Goal: Answer question/provide support: Share knowledge or assist other users

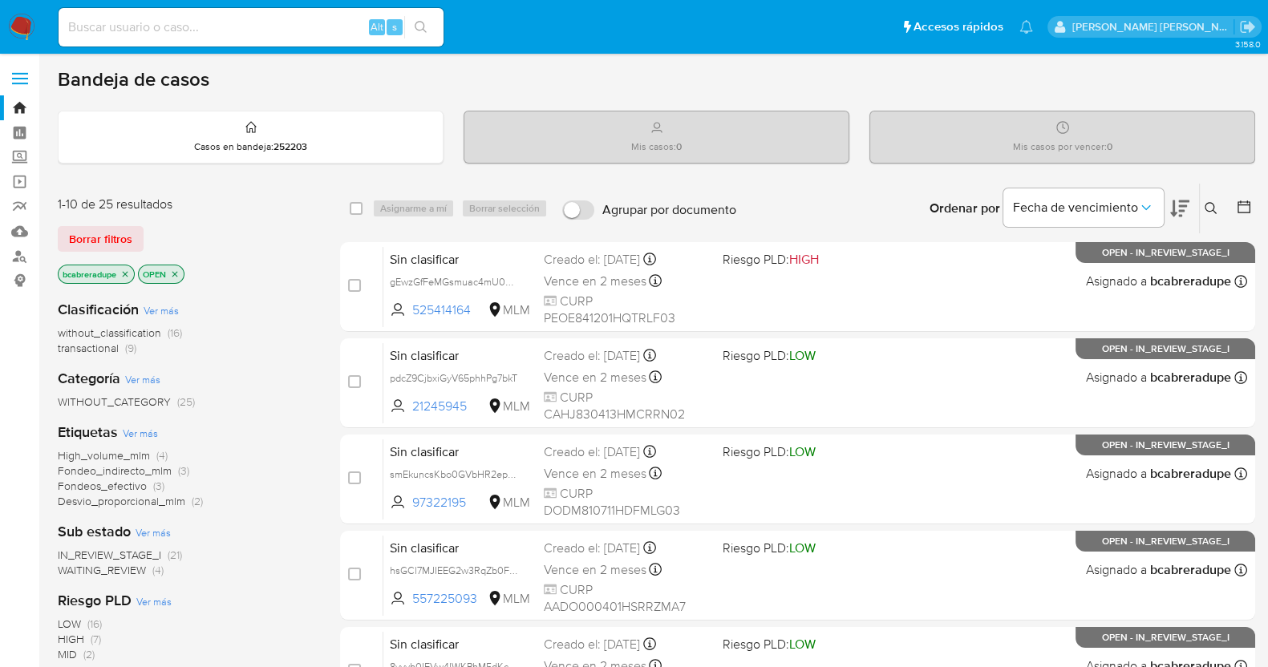
click at [108, 347] on span "transactional" at bounding box center [88, 348] width 61 height 16
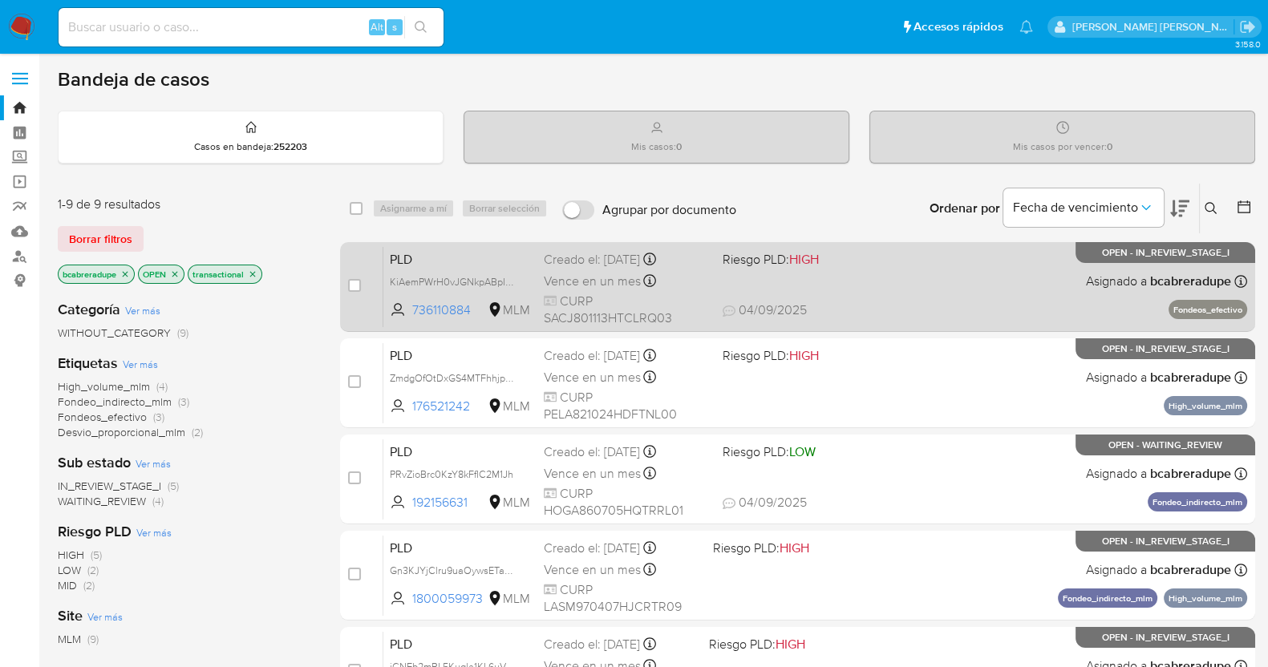
click at [603, 265] on div "Creado el: 12/08/2025 Creado el: 12/08/2025 02:14:15" at bounding box center [627, 260] width 166 height 18
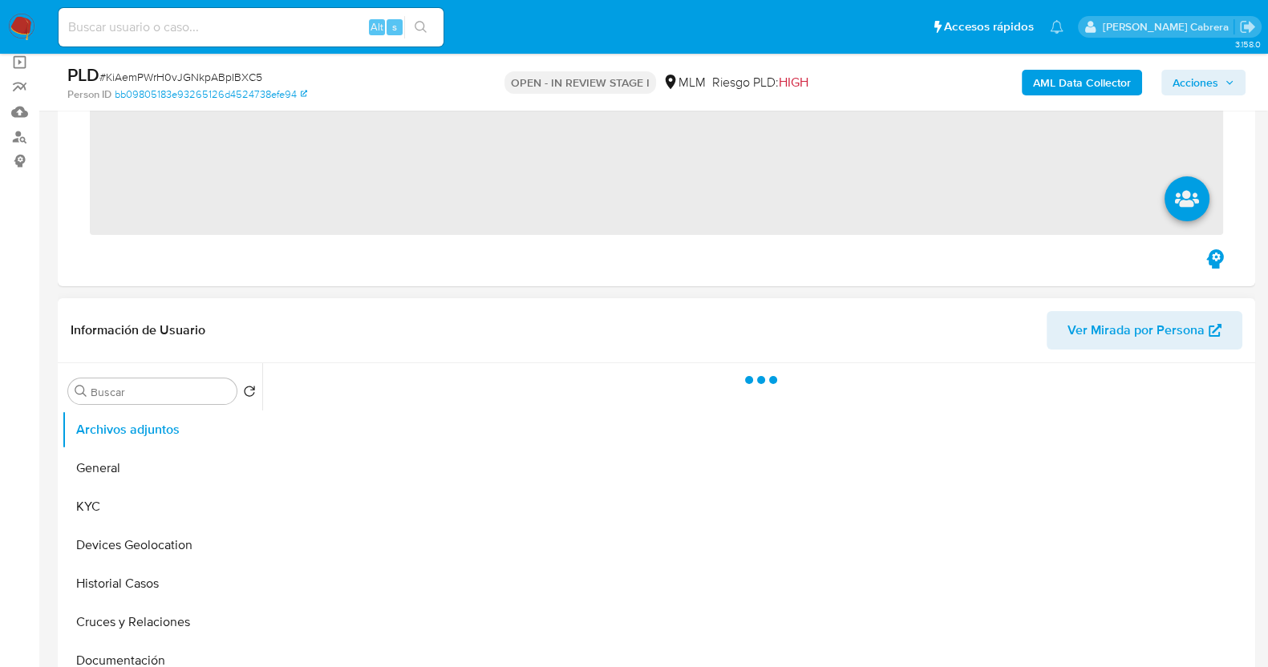
scroll to position [200, 0]
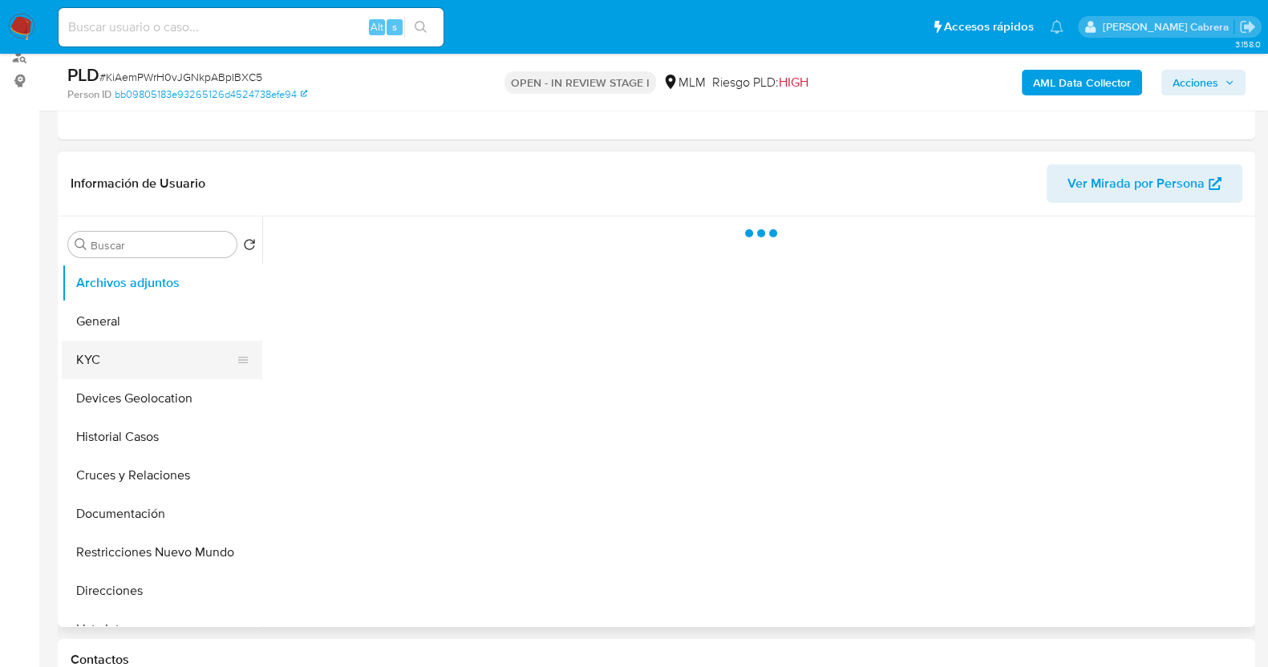
click at [80, 355] on button "KYC" at bounding box center [156, 360] width 188 height 39
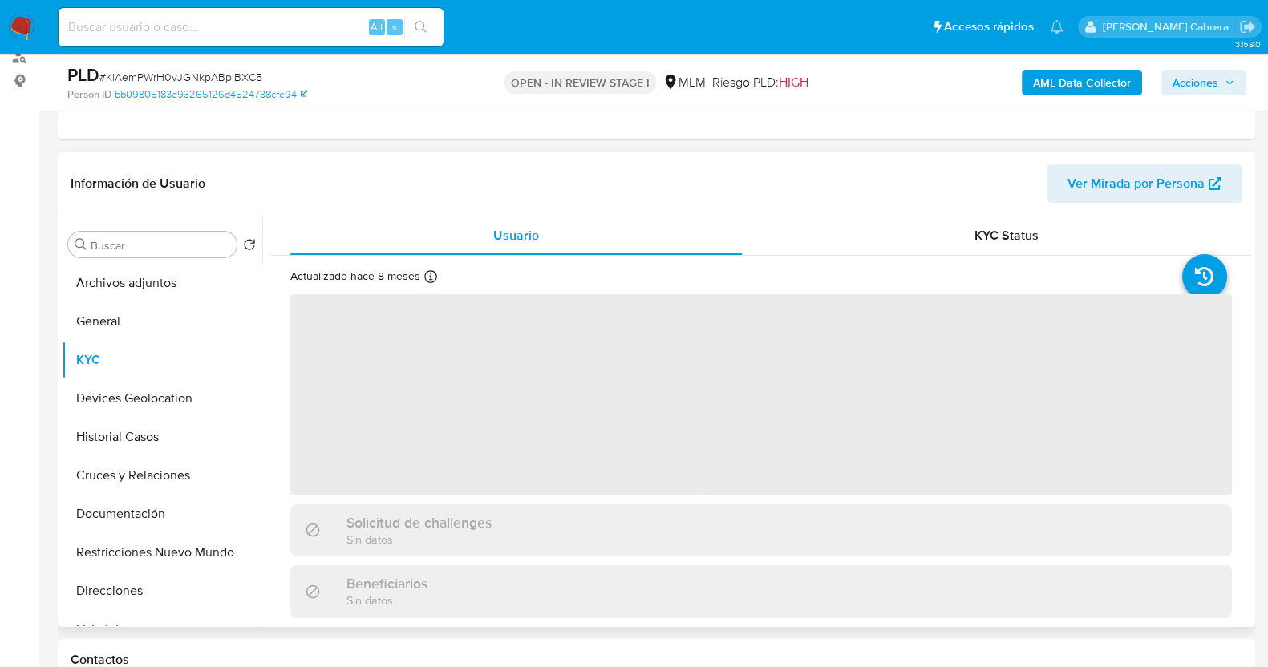
select select "10"
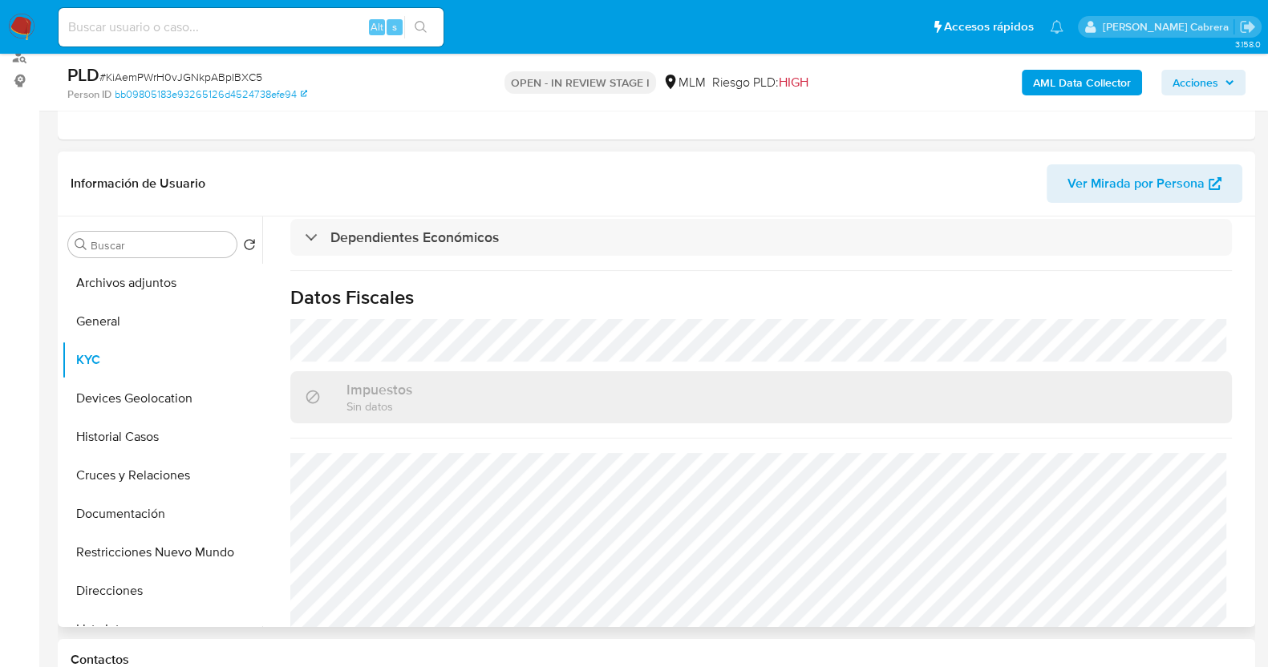
scroll to position [982, 0]
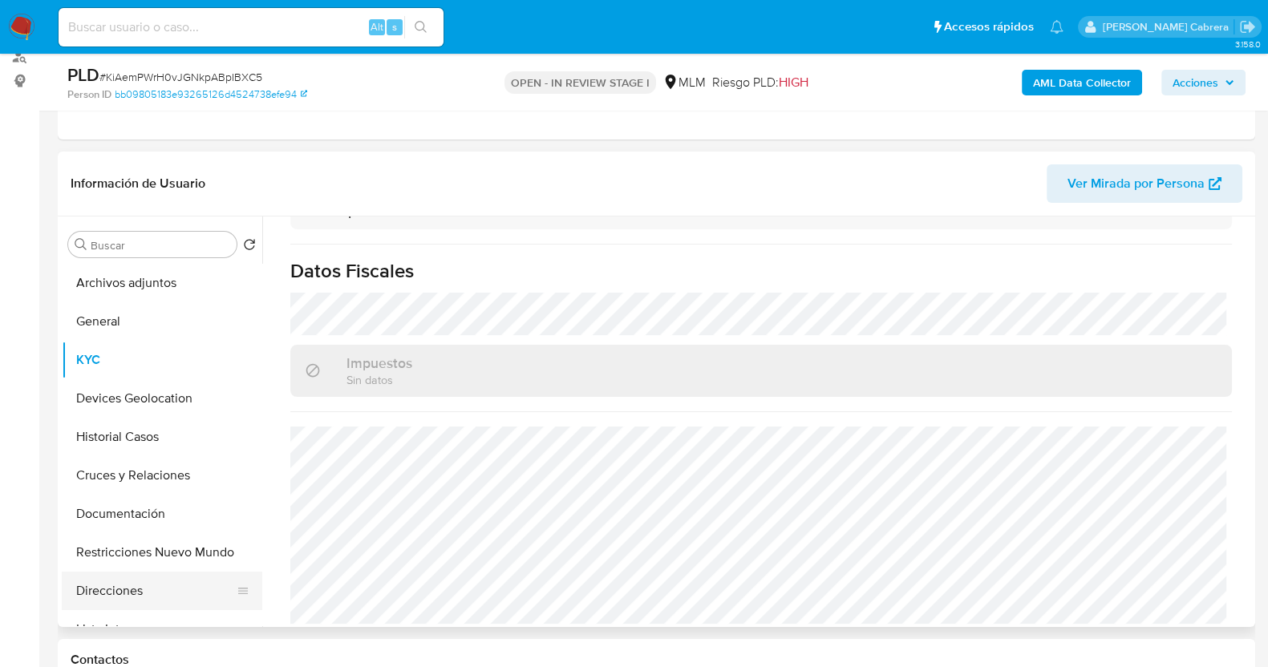
click at [128, 586] on button "Direcciones" at bounding box center [156, 591] width 188 height 39
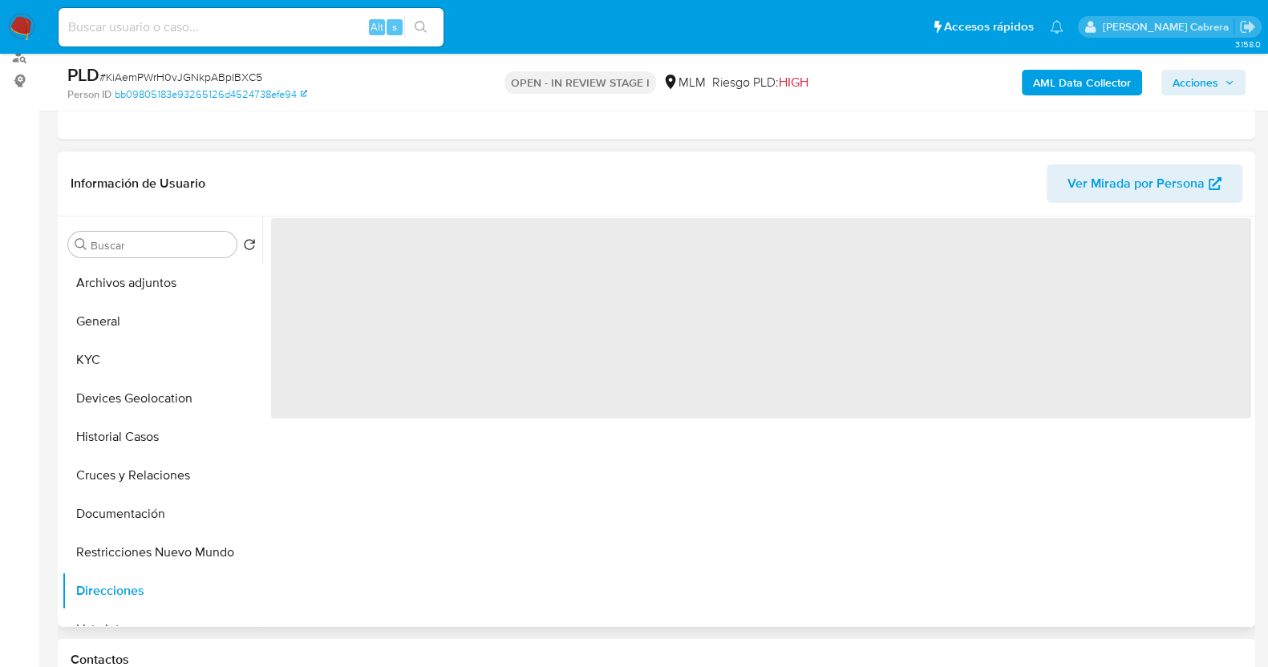
scroll to position [0, 0]
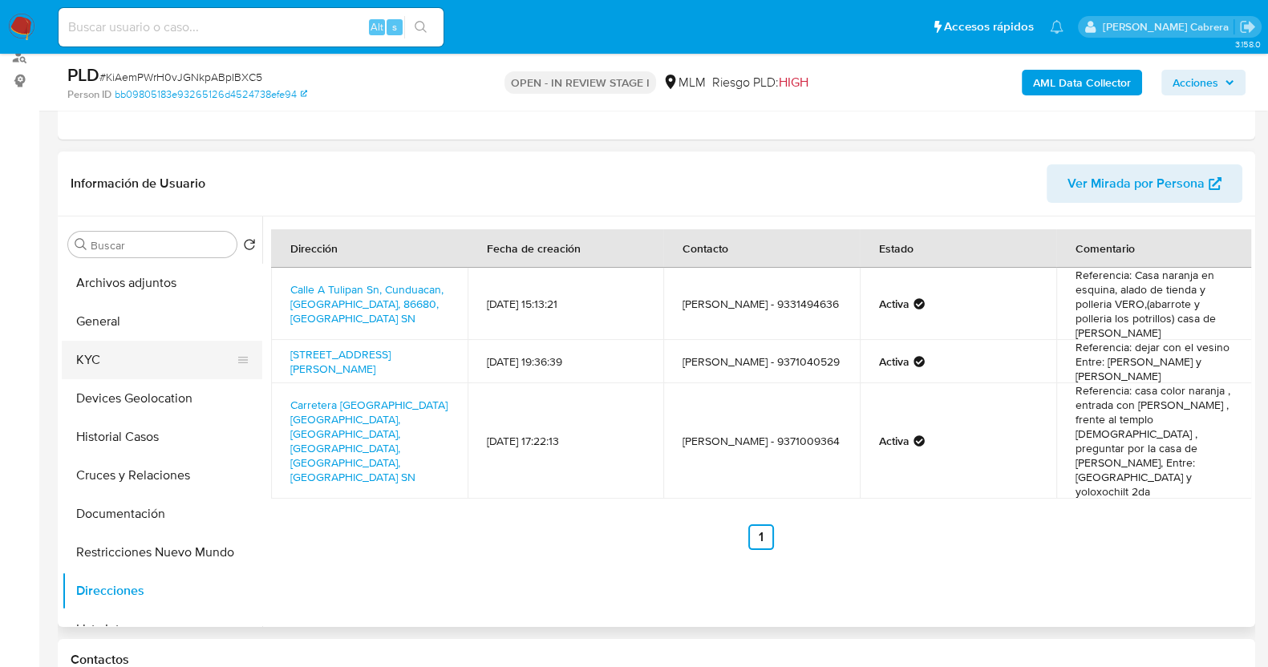
click at [146, 364] on button "KYC" at bounding box center [156, 360] width 188 height 39
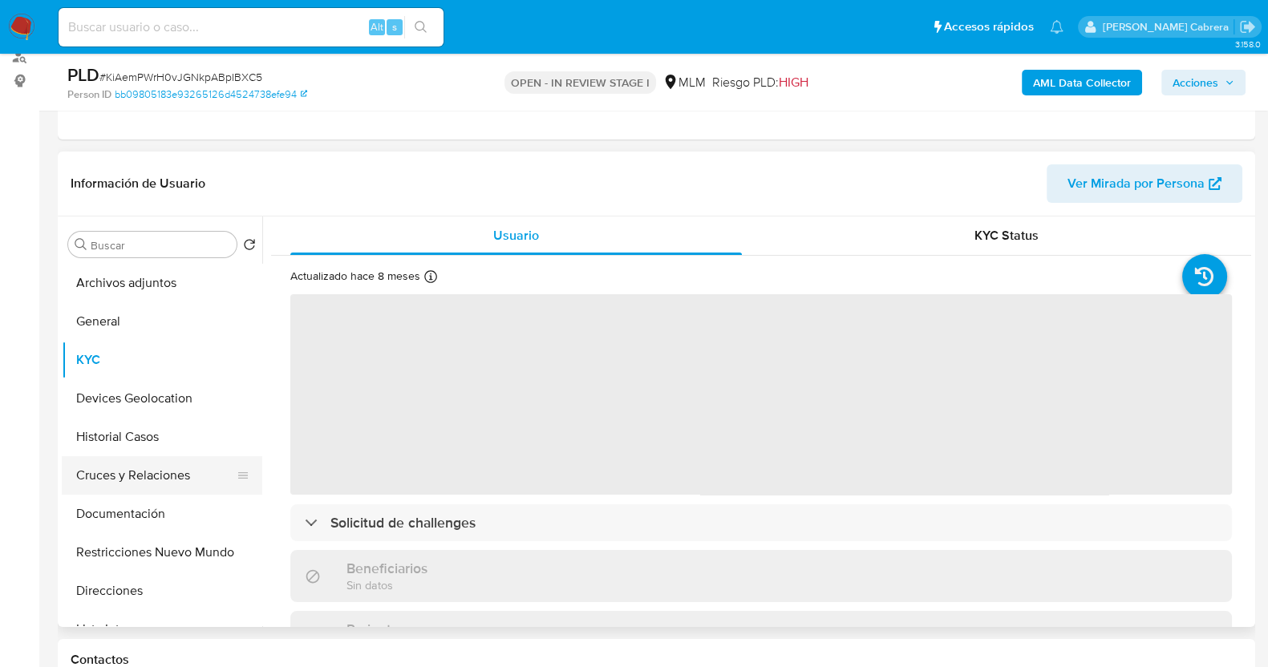
drag, startPoint x: 154, startPoint y: 501, endPoint x: 164, endPoint y: 491, distance: 14.7
click at [155, 501] on button "Documentación" at bounding box center [162, 514] width 201 height 39
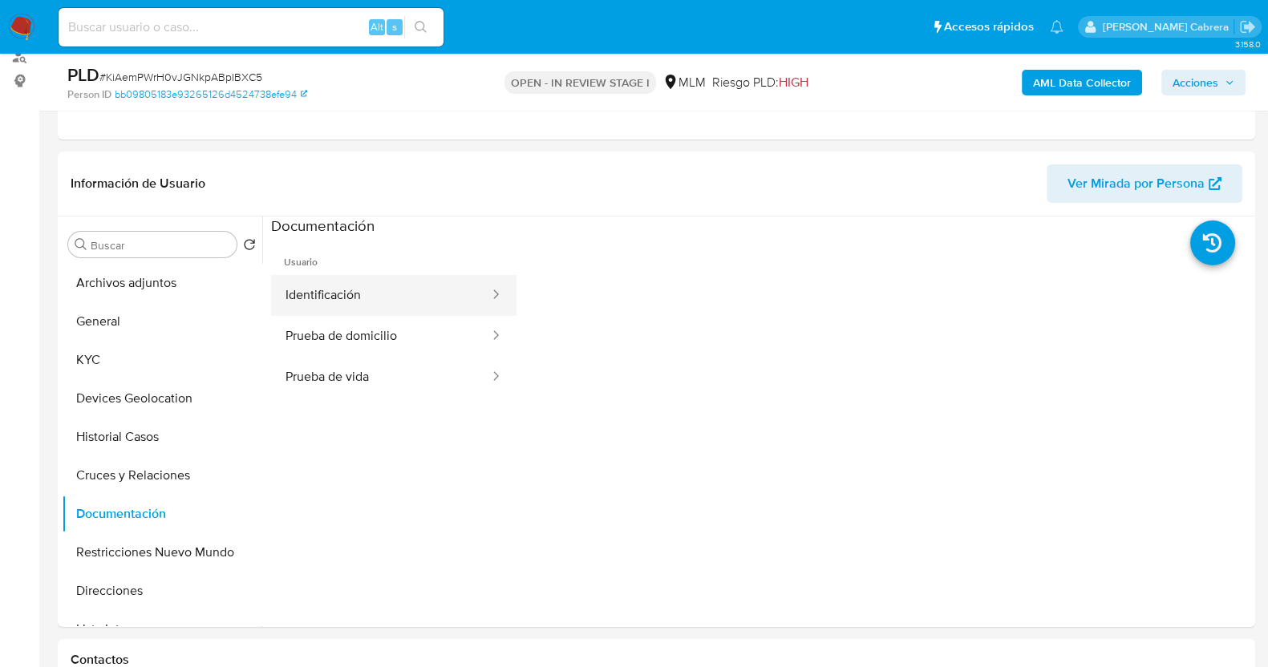
click at [421, 298] on button "Identificación" at bounding box center [381, 295] width 220 height 41
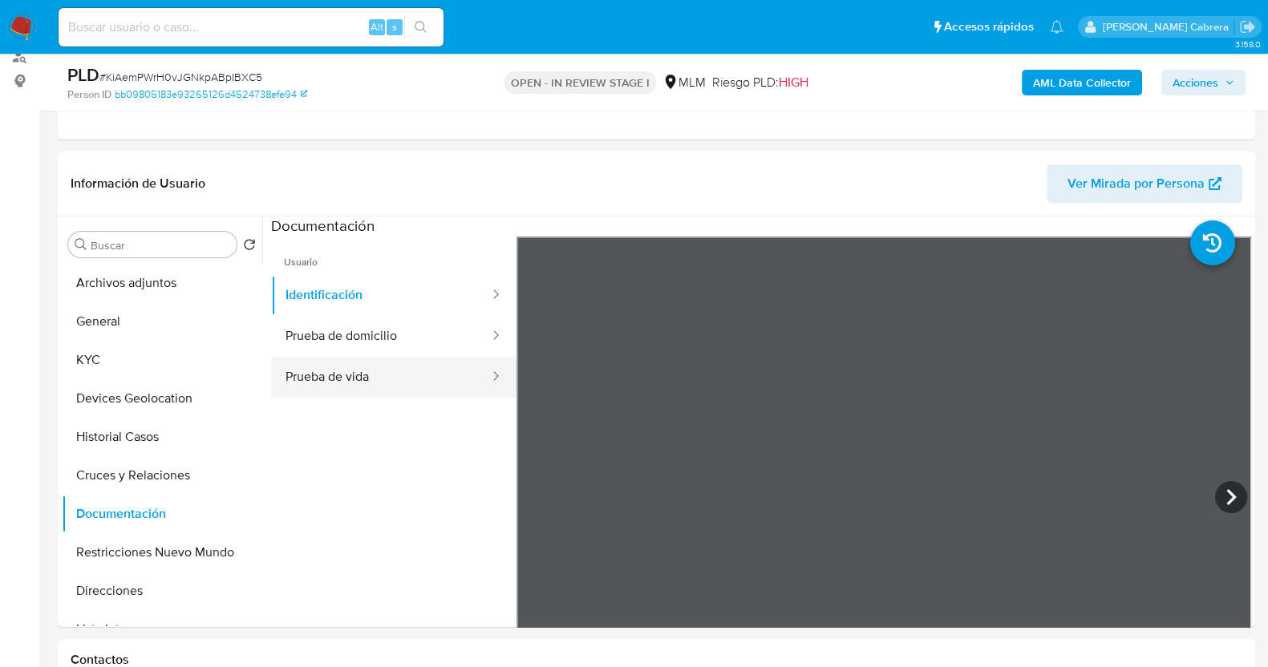
click at [390, 378] on button "Prueba de vida" at bounding box center [381, 377] width 220 height 41
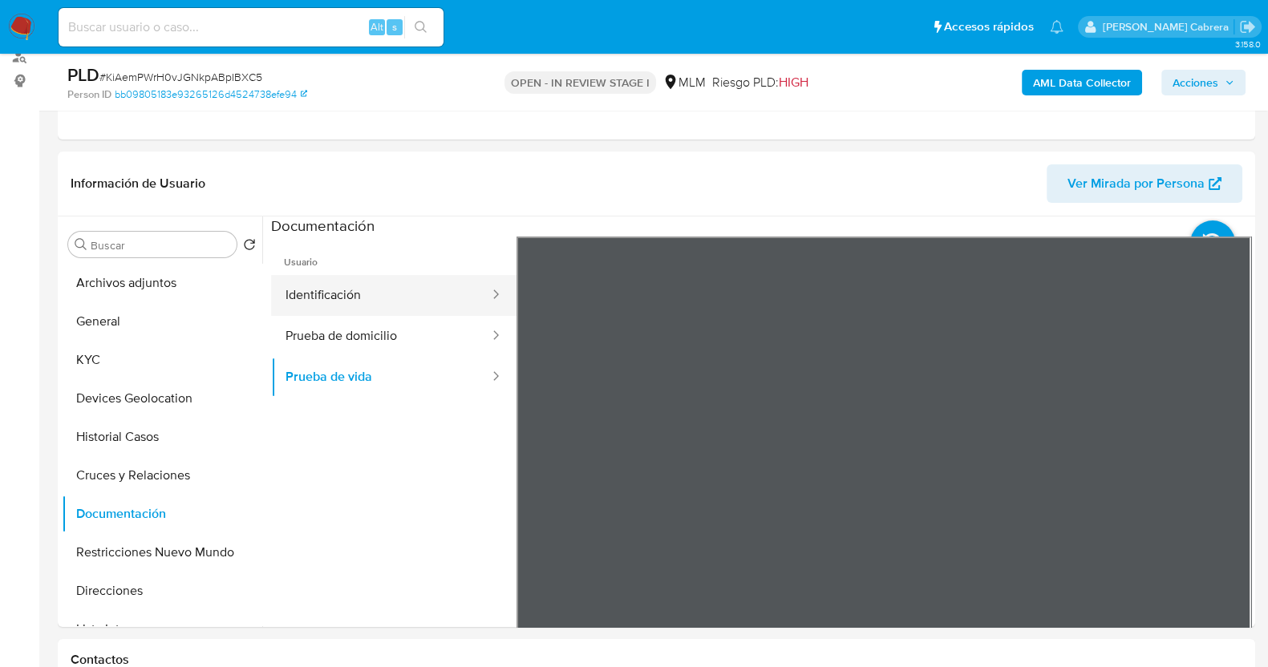
click at [387, 294] on button "Identificación" at bounding box center [381, 295] width 220 height 41
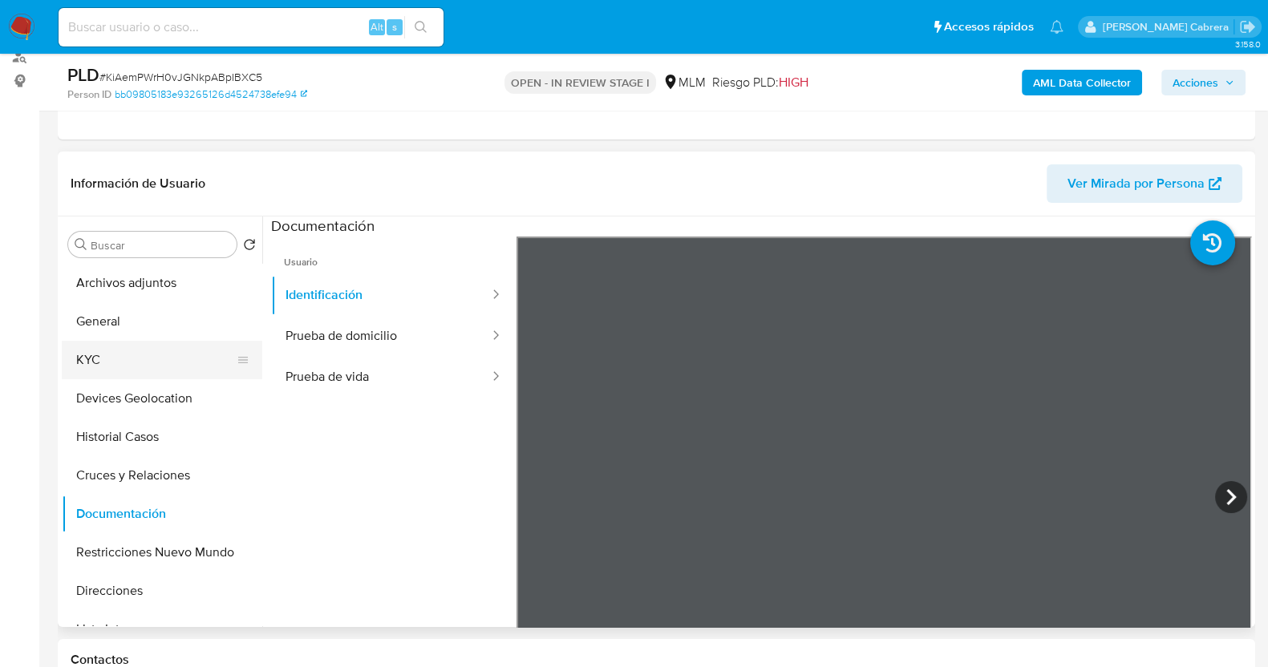
click at [108, 347] on button "KYC" at bounding box center [156, 360] width 188 height 39
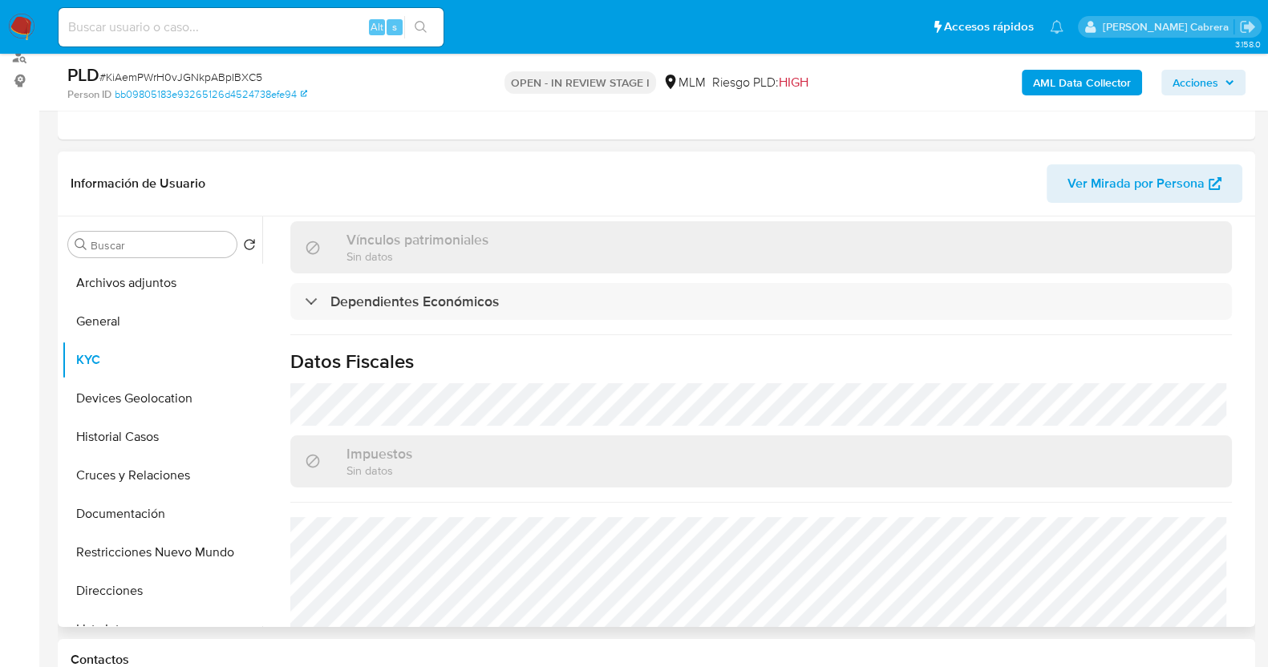
scroll to position [982, 0]
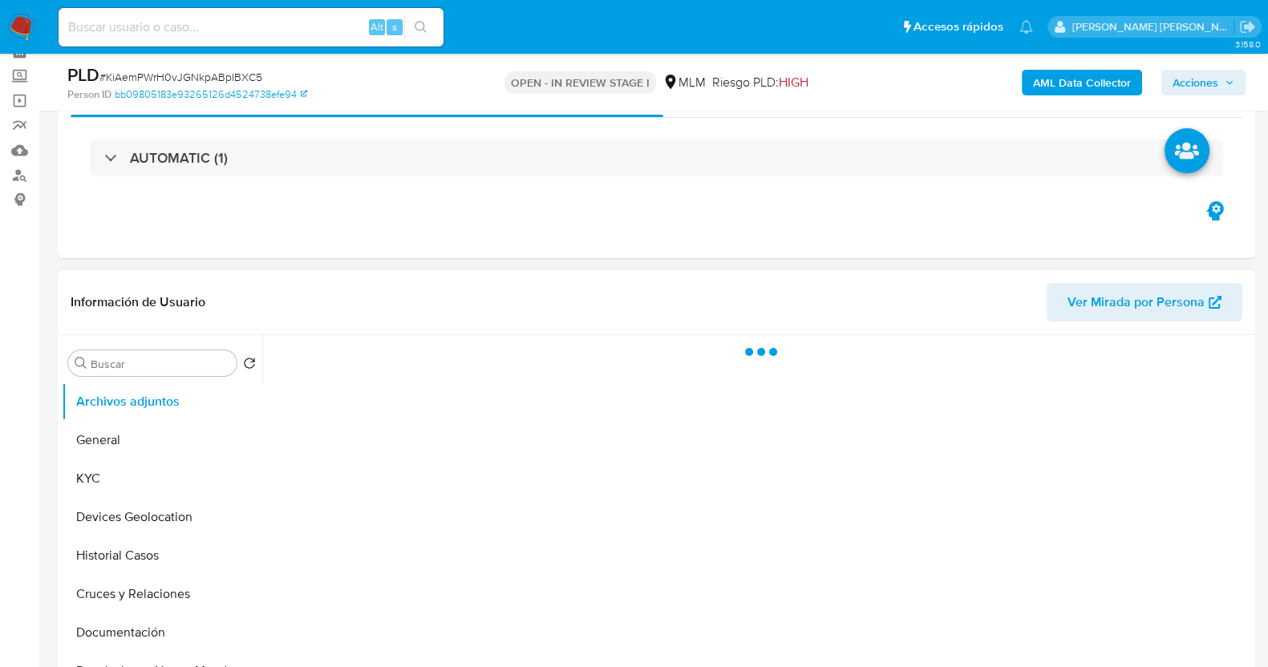
scroll to position [99, 0]
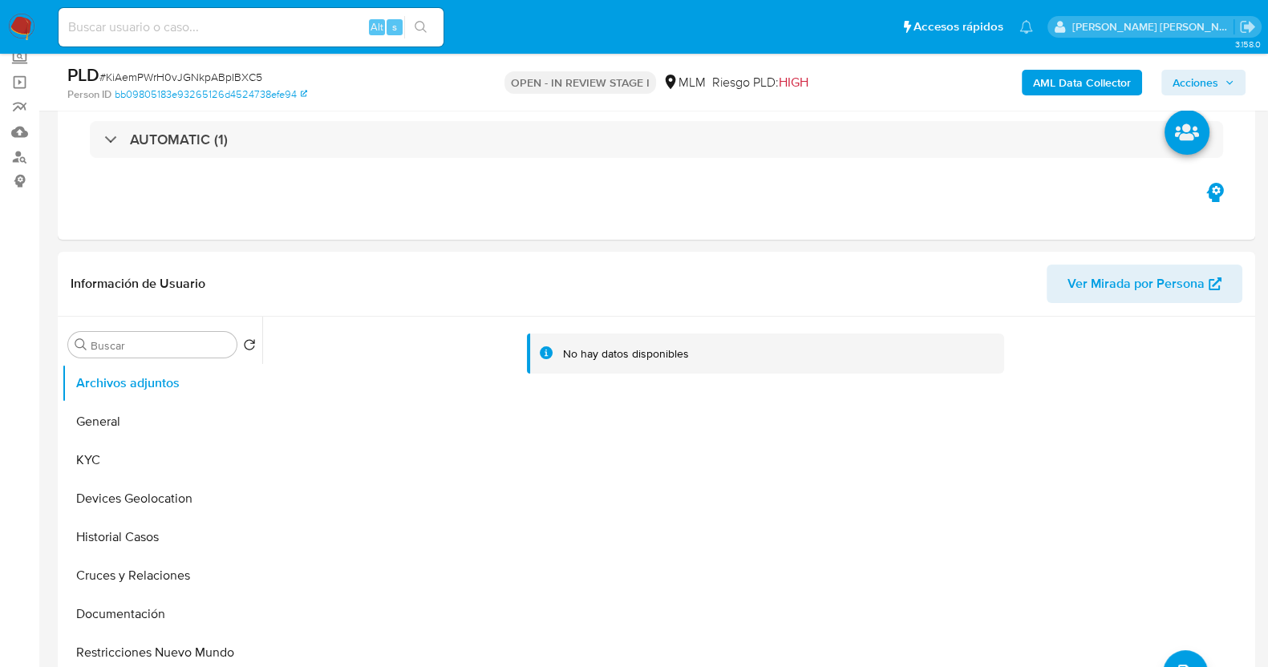
select select "10"
click at [95, 459] on button "KYC" at bounding box center [156, 460] width 188 height 39
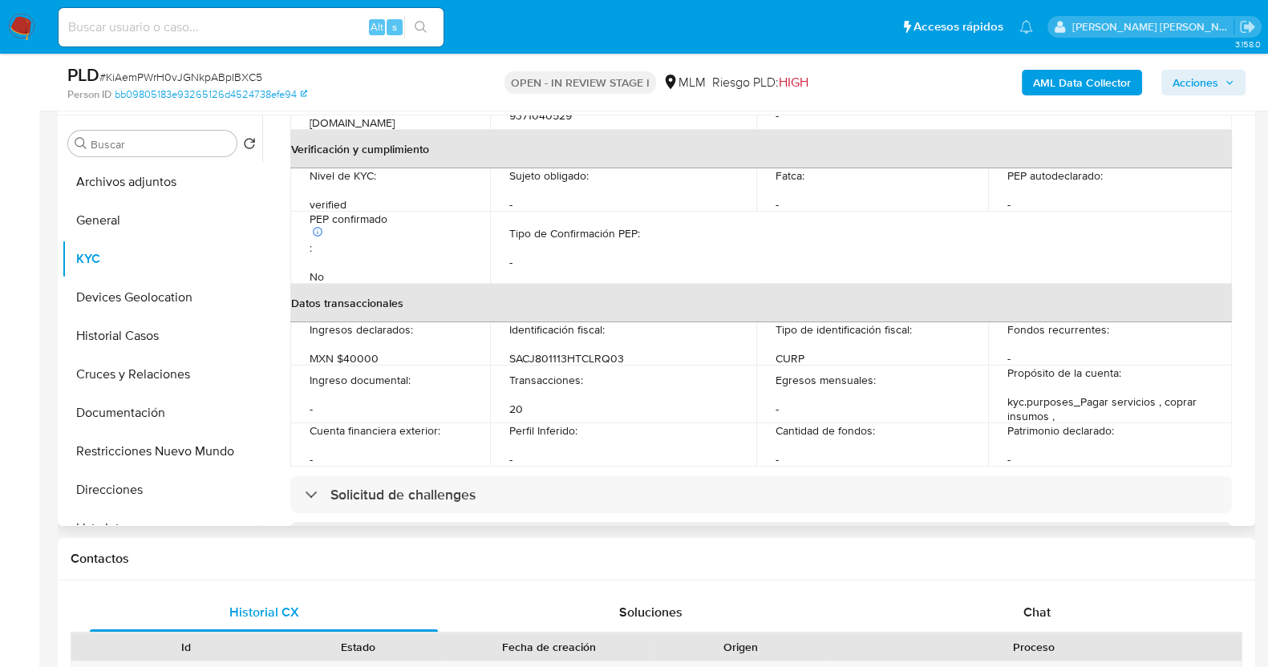
scroll to position [602, 0]
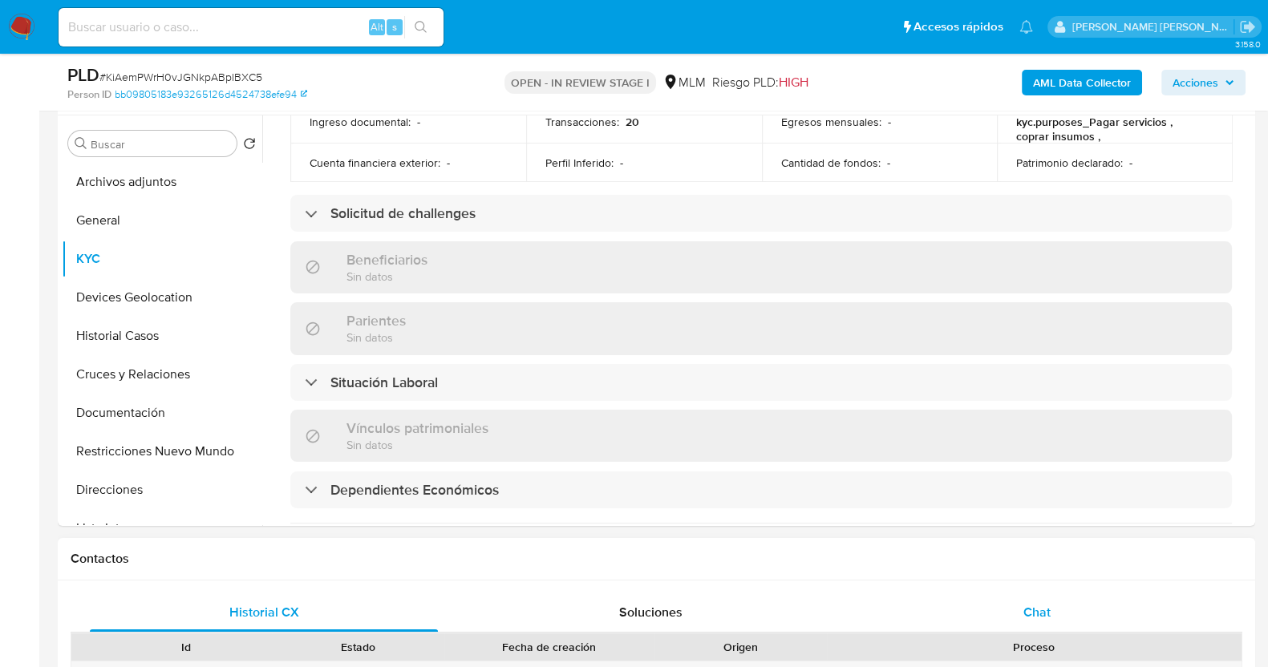
click at [1045, 606] on span "Chat" at bounding box center [1037, 612] width 27 height 18
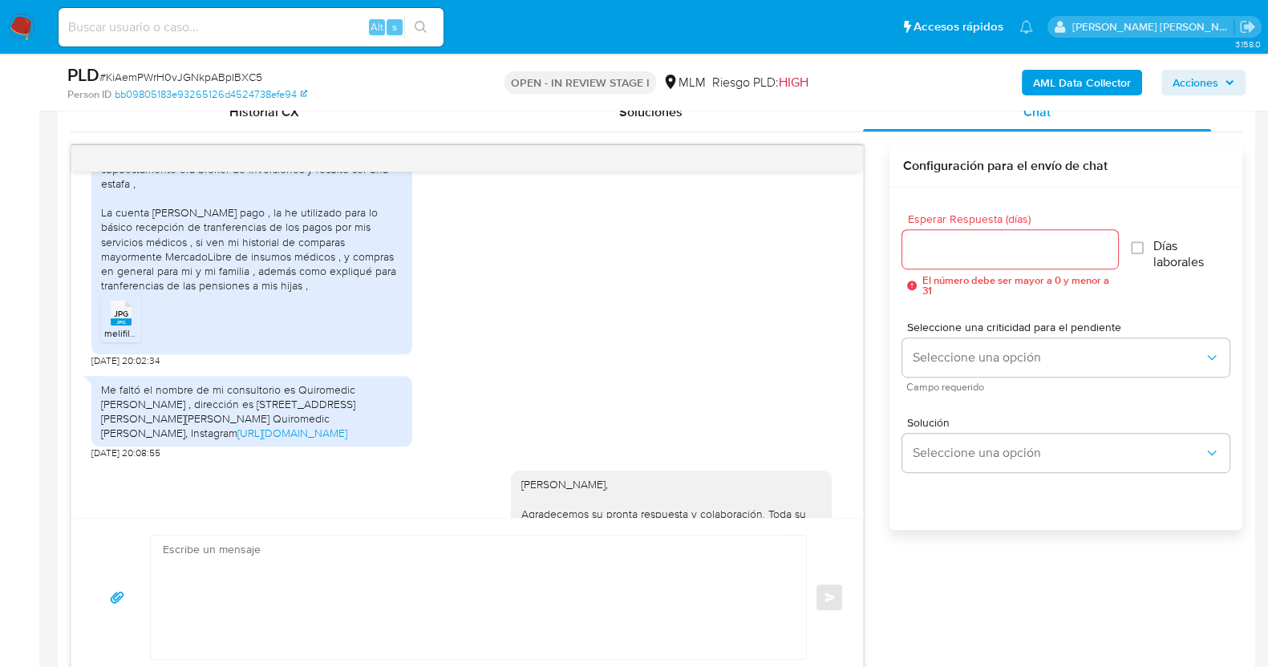
scroll to position [792, 0]
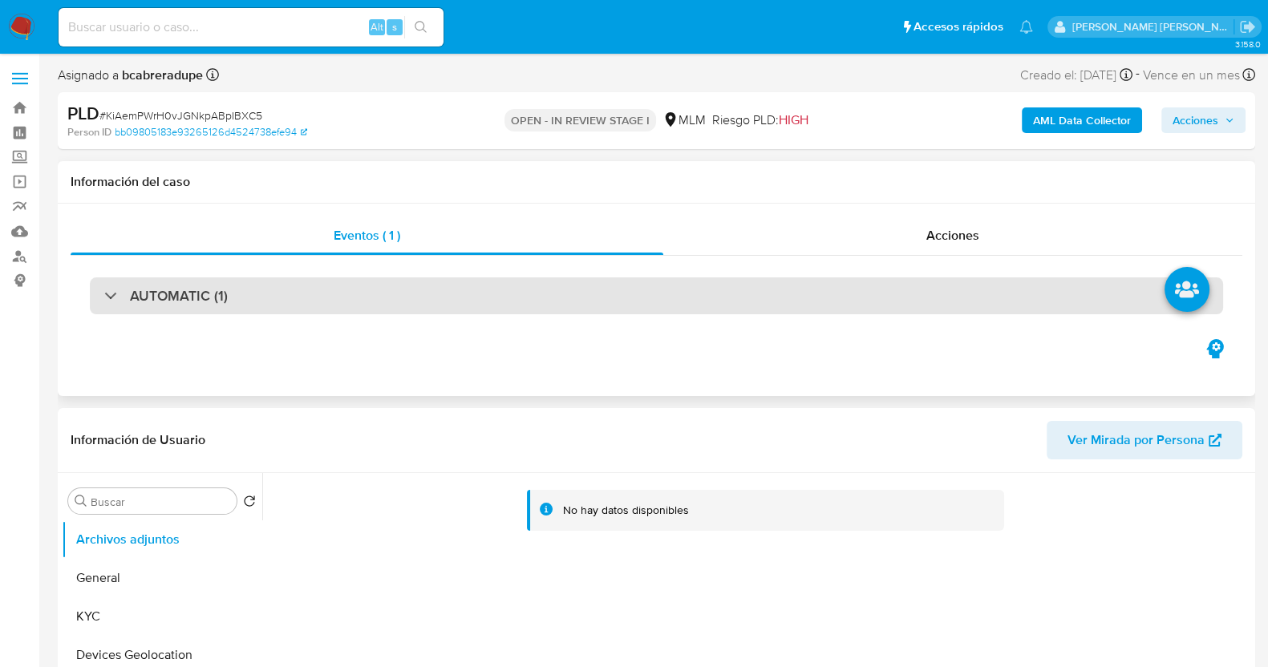
select select "10"
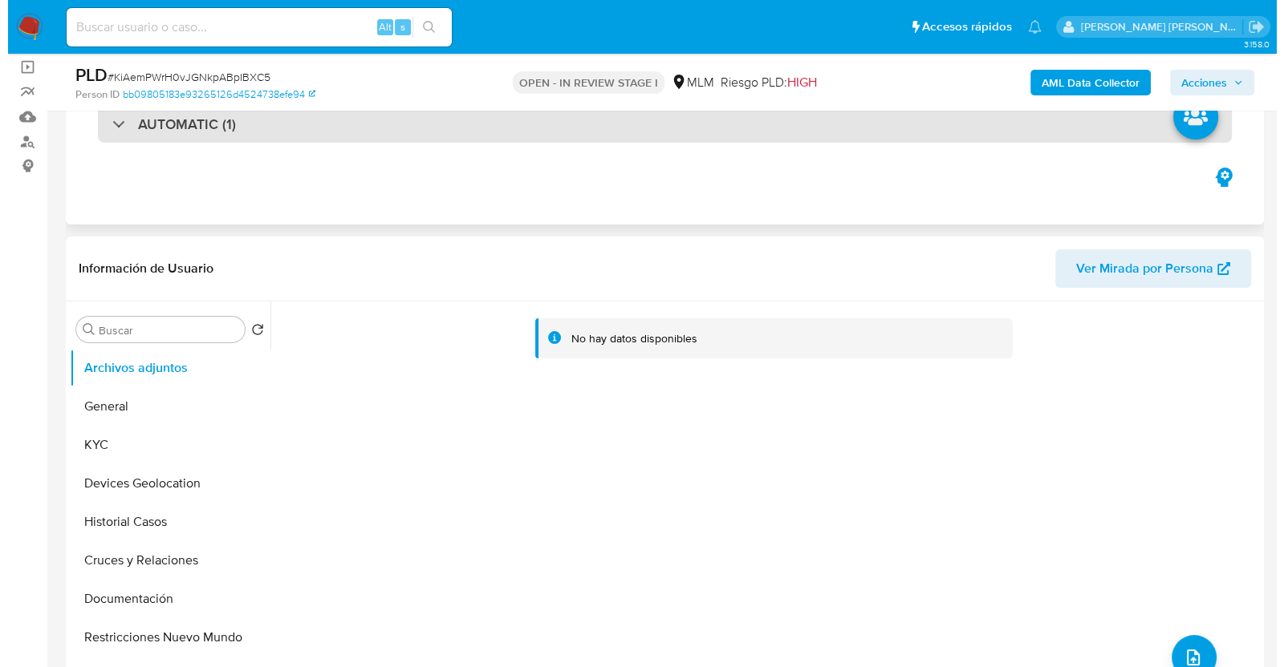
scroll to position [200, 0]
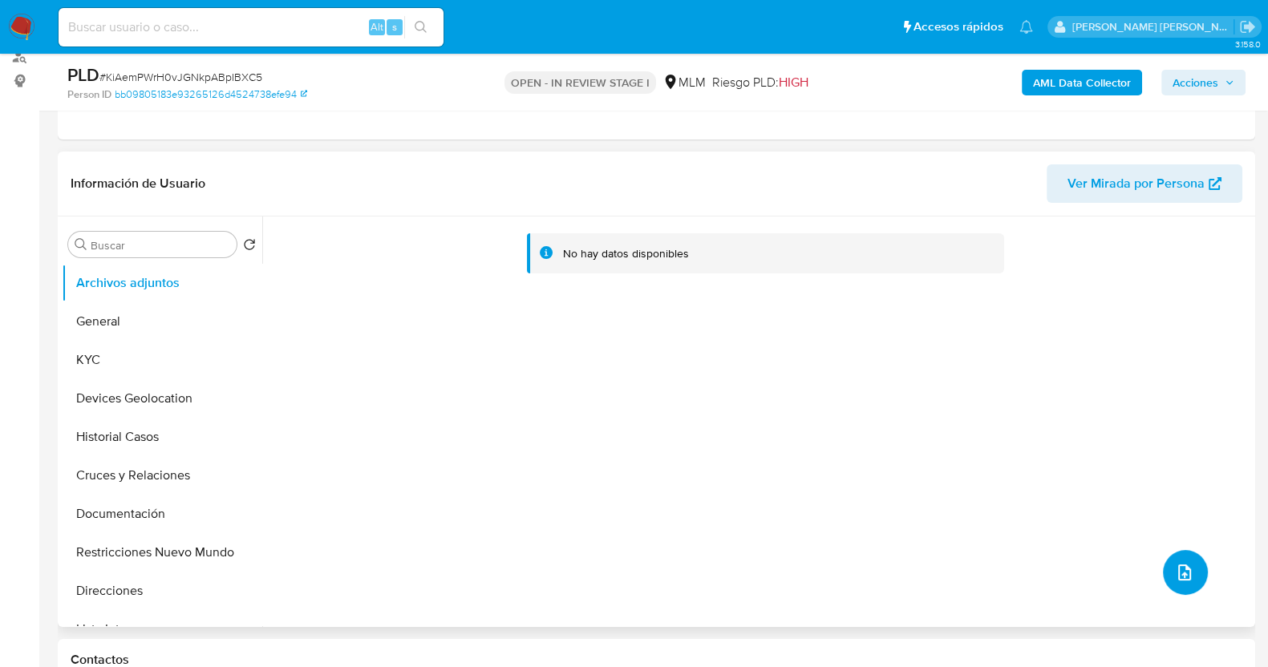
click at [1187, 575] on span "upload-file" at bounding box center [1184, 572] width 19 height 19
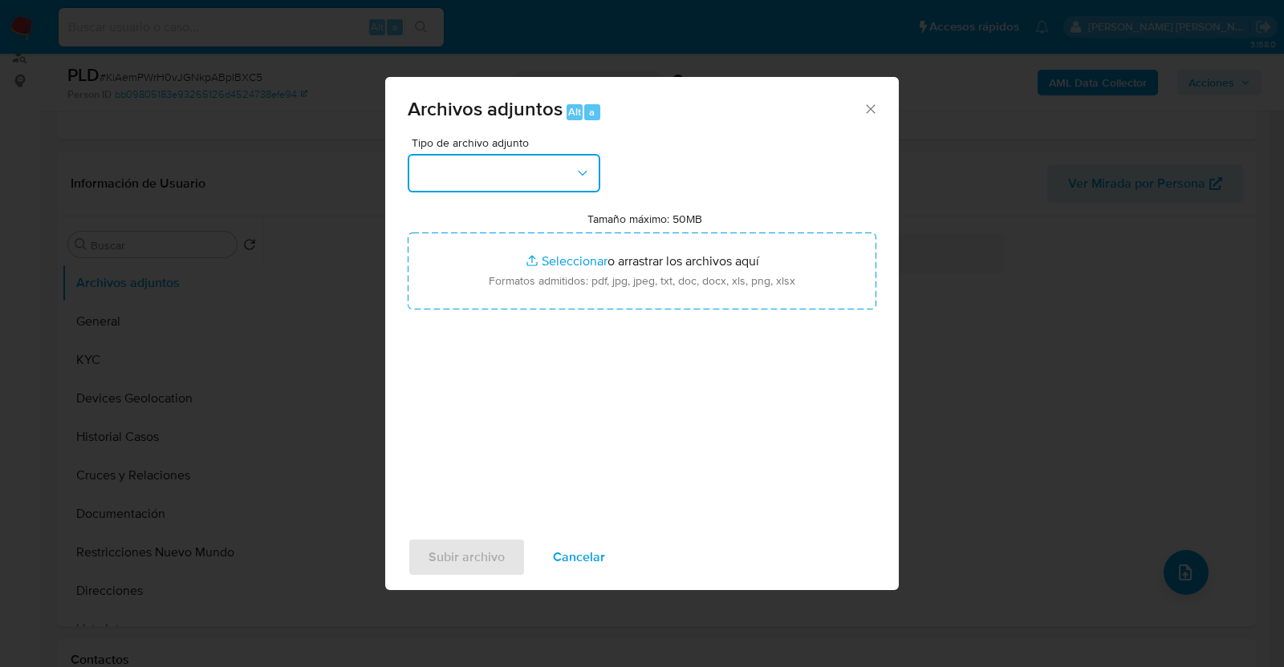
click at [554, 181] on button "button" at bounding box center [504, 173] width 193 height 39
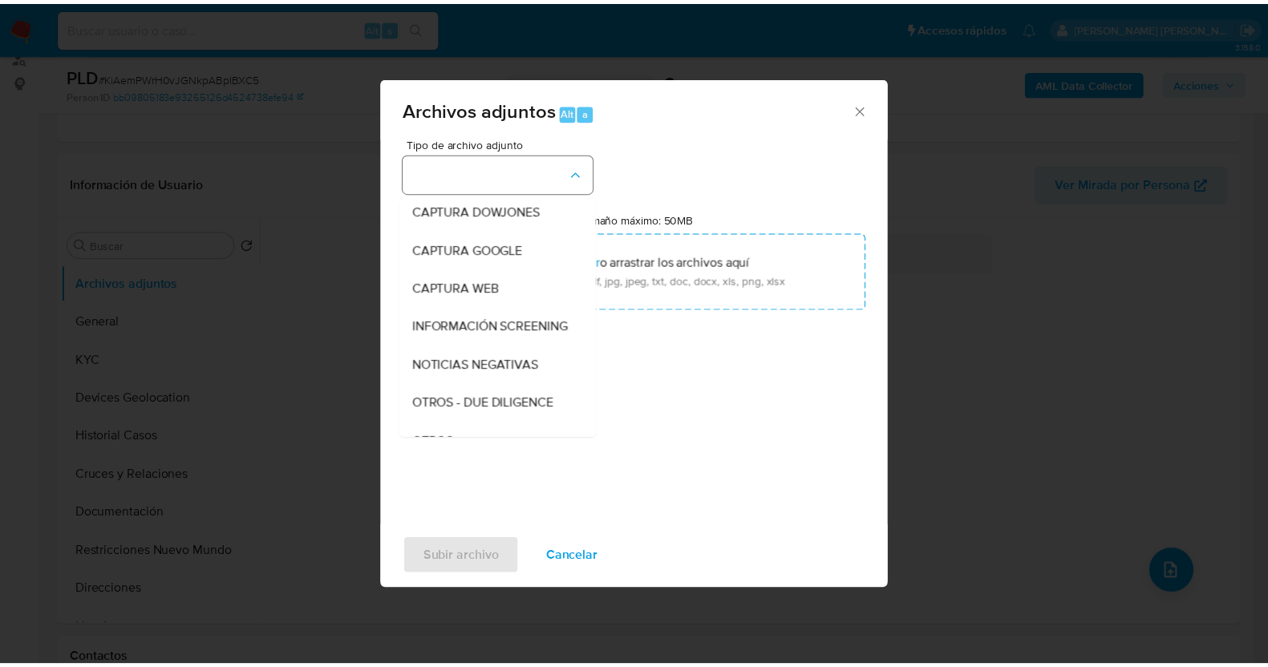
scroll to position [83, 0]
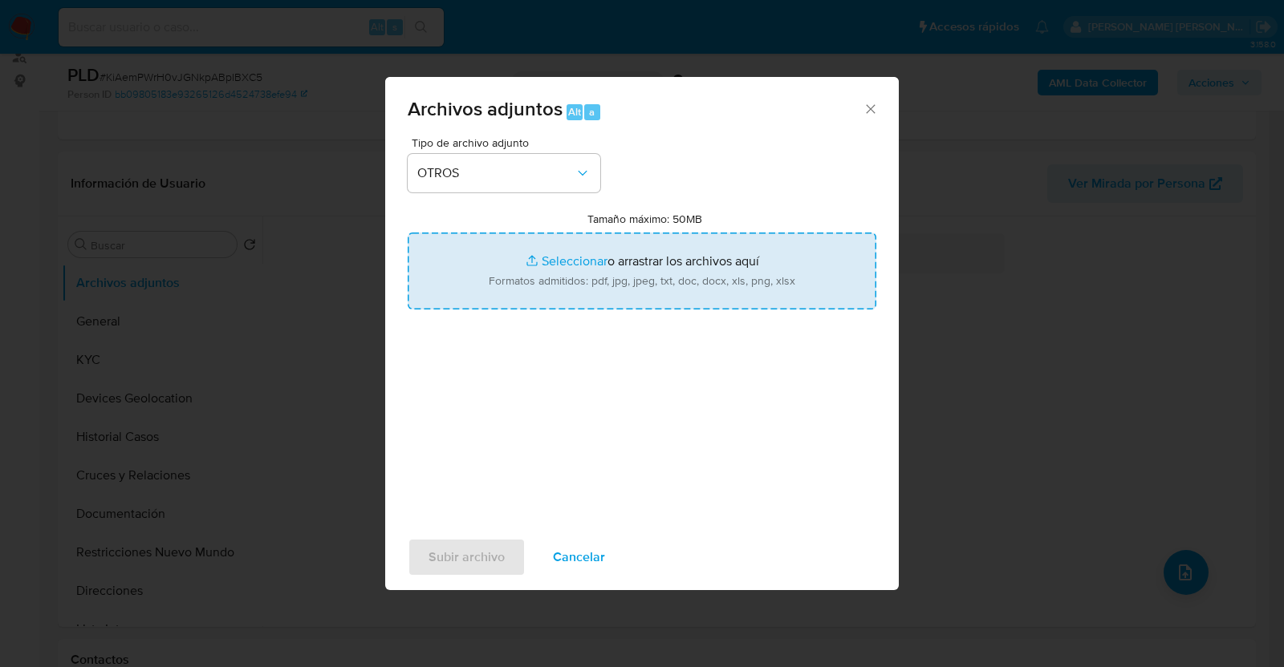
type input "C:\fakepath\736110884_JOAQUIN SALAYA_AGO2025.pdf"
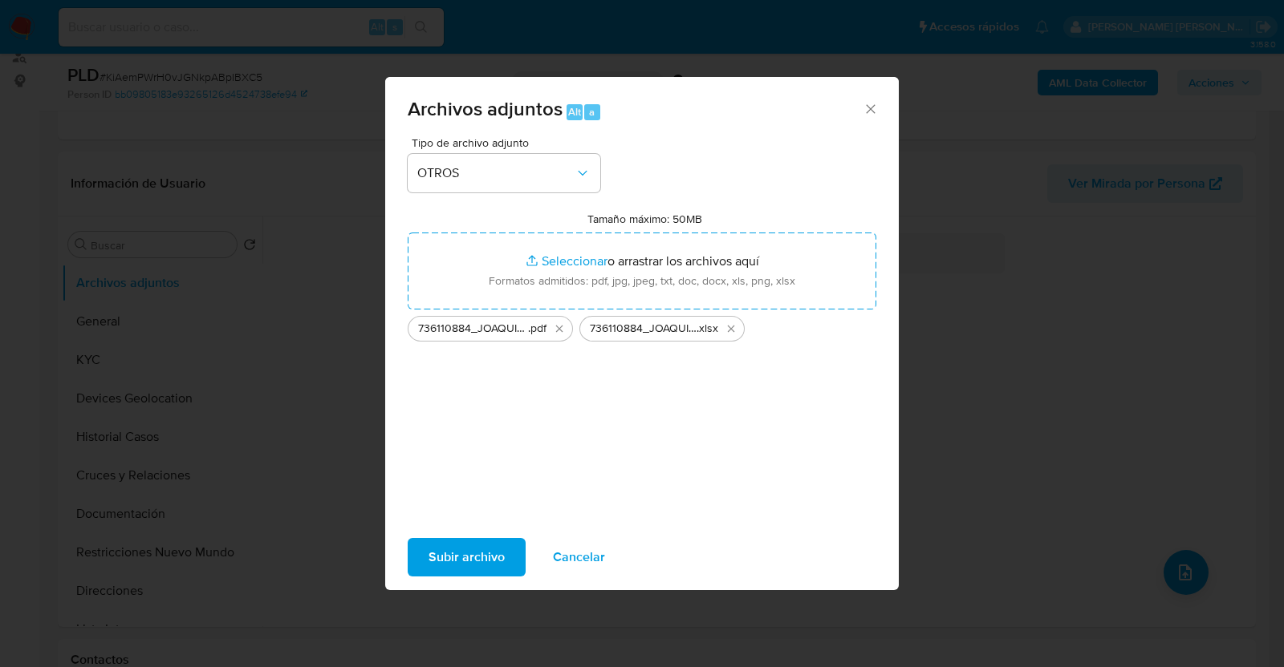
click at [475, 558] on span "Subir archivo" at bounding box center [466, 557] width 76 height 35
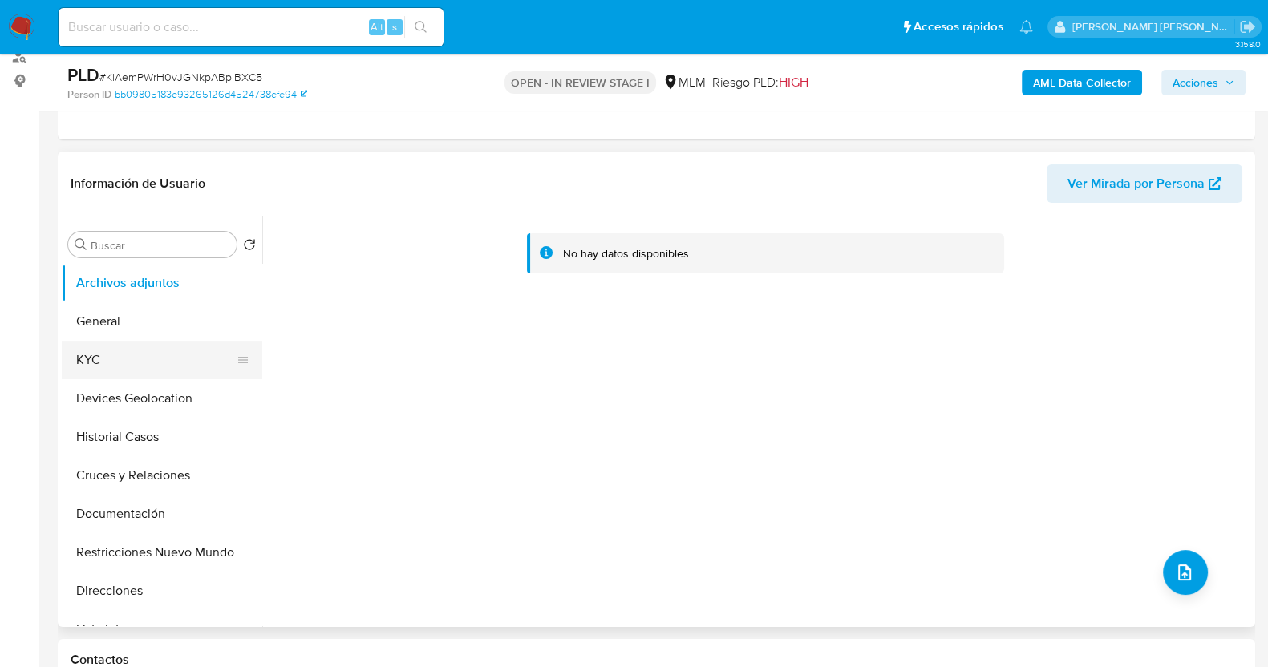
click at [112, 367] on button "KYC" at bounding box center [156, 360] width 188 height 39
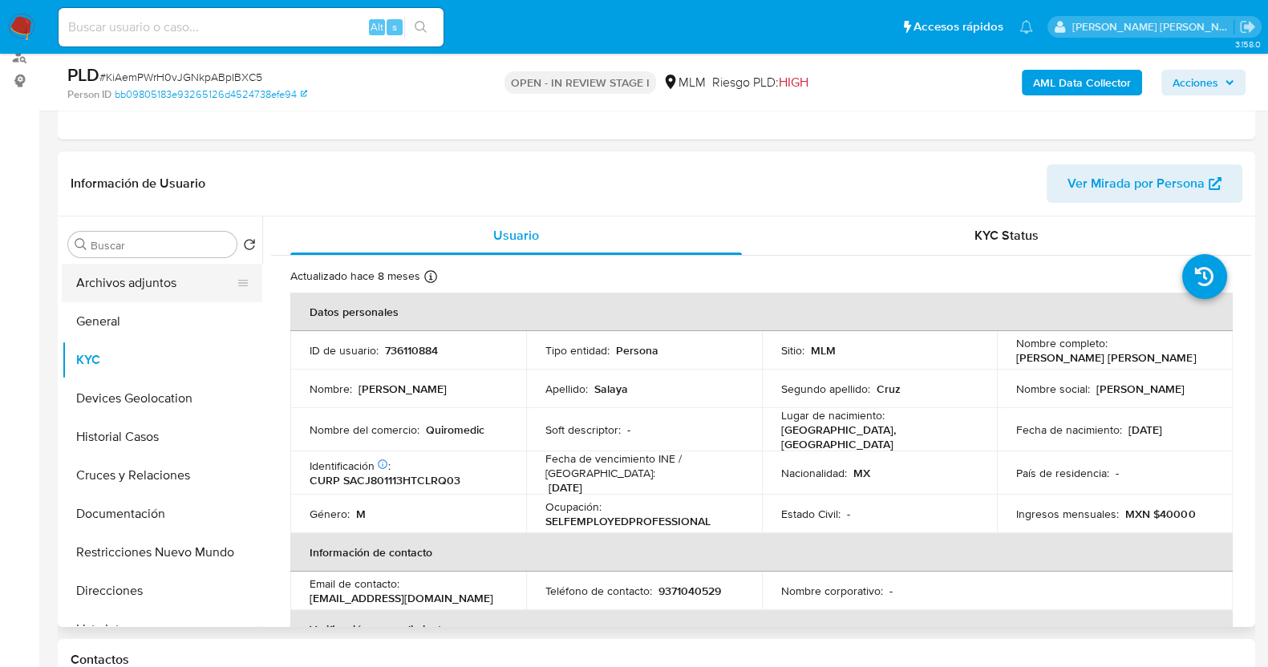
click at [132, 292] on button "Archivos adjuntos" at bounding box center [156, 283] width 188 height 39
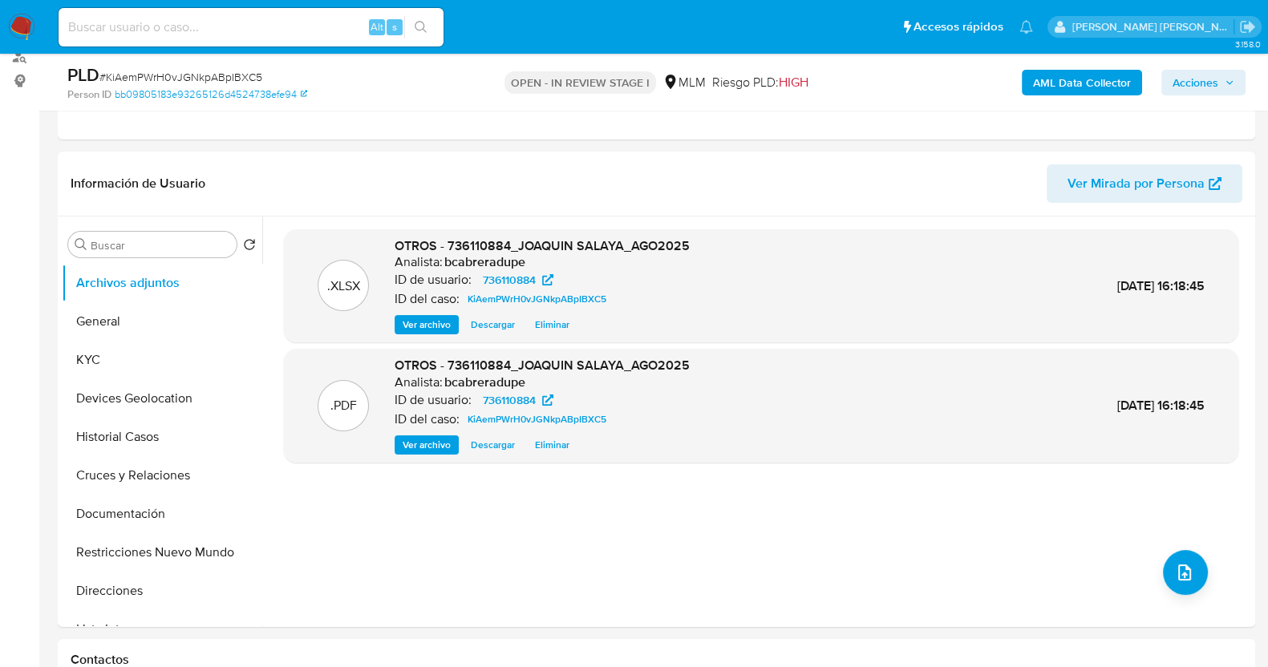
click at [1202, 75] on span "Acciones" at bounding box center [1196, 83] width 46 height 26
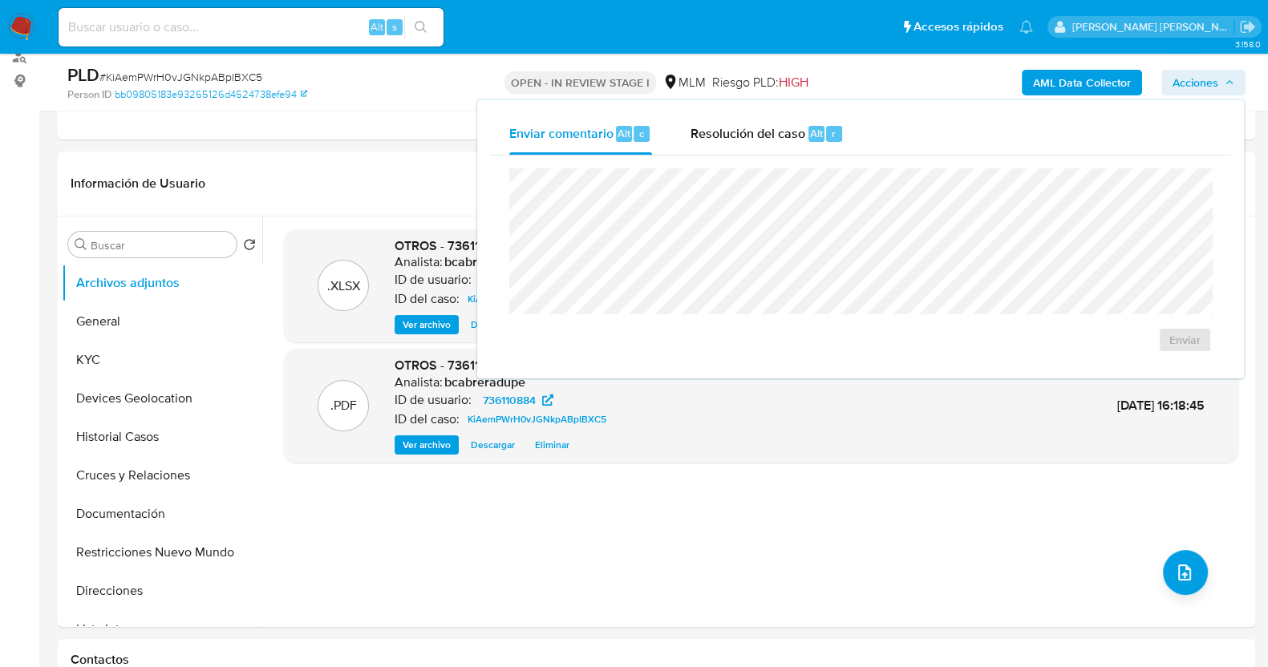
drag, startPoint x: 746, startPoint y: 128, endPoint x: 760, endPoint y: 160, distance: 35.6
click at [748, 128] on span "Resolución del caso" at bounding box center [748, 133] width 115 height 18
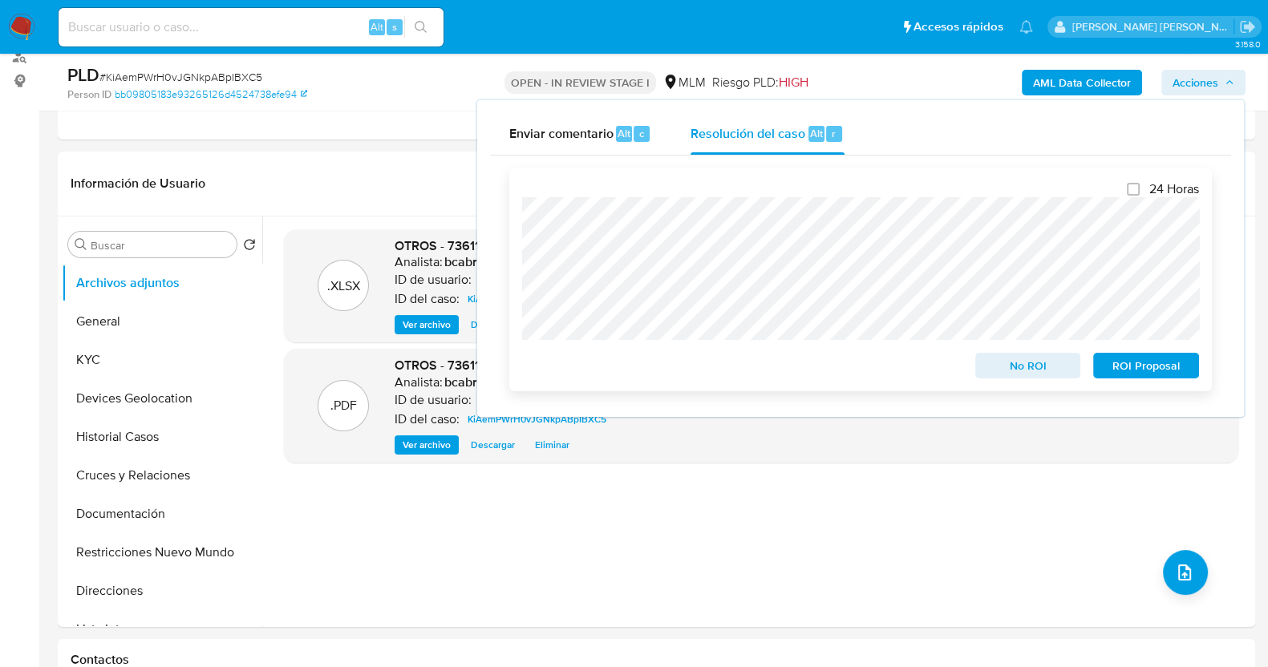
click at [1001, 364] on span "No ROI" at bounding box center [1028, 366] width 83 height 22
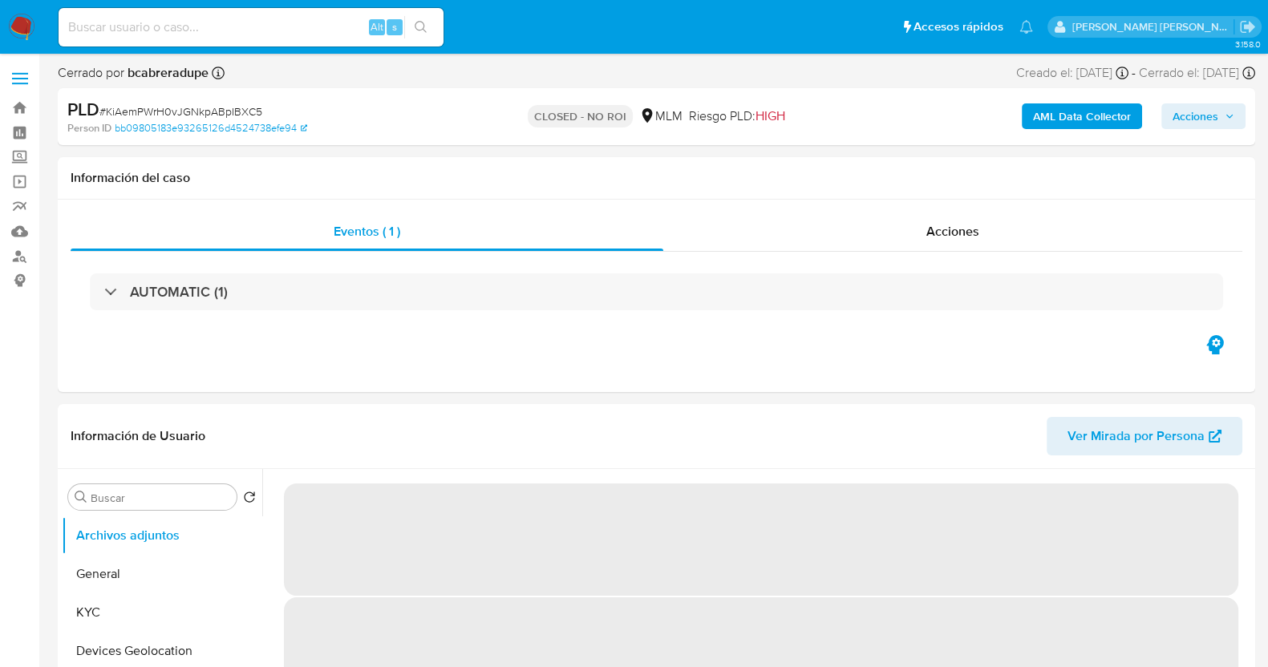
select select "10"
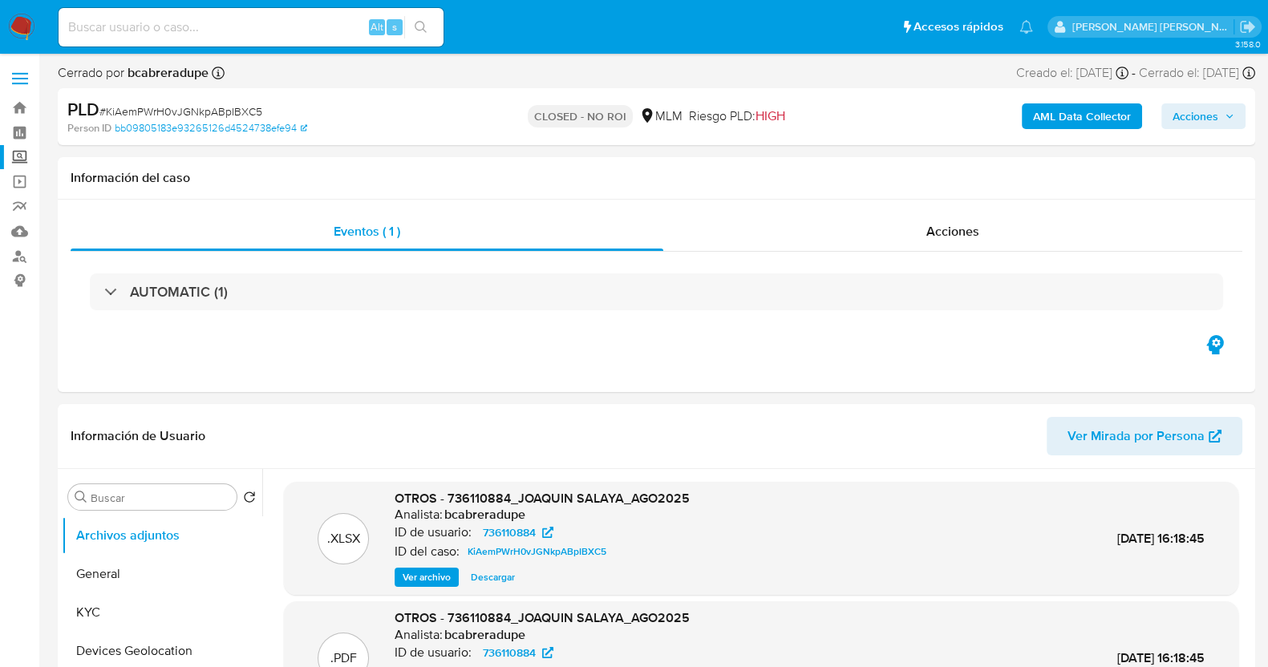
click at [19, 160] on label "Screening" at bounding box center [95, 157] width 191 height 25
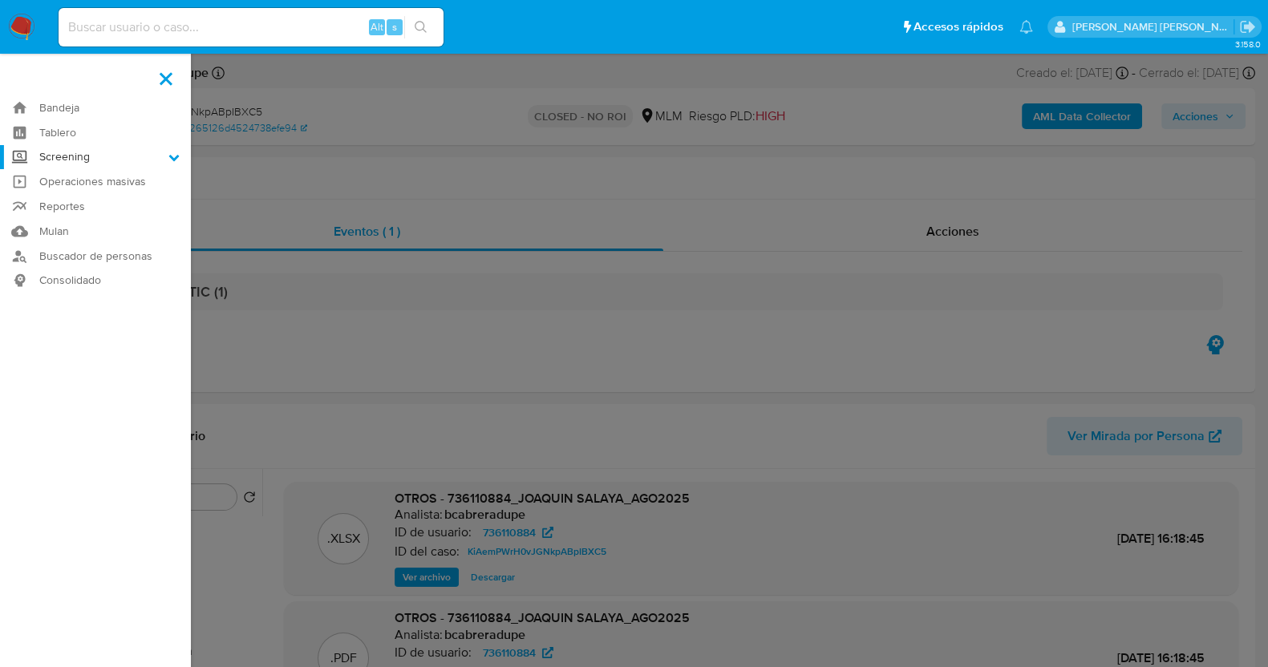
click at [0, 0] on input "Screening" at bounding box center [0, 0] width 0 height 0
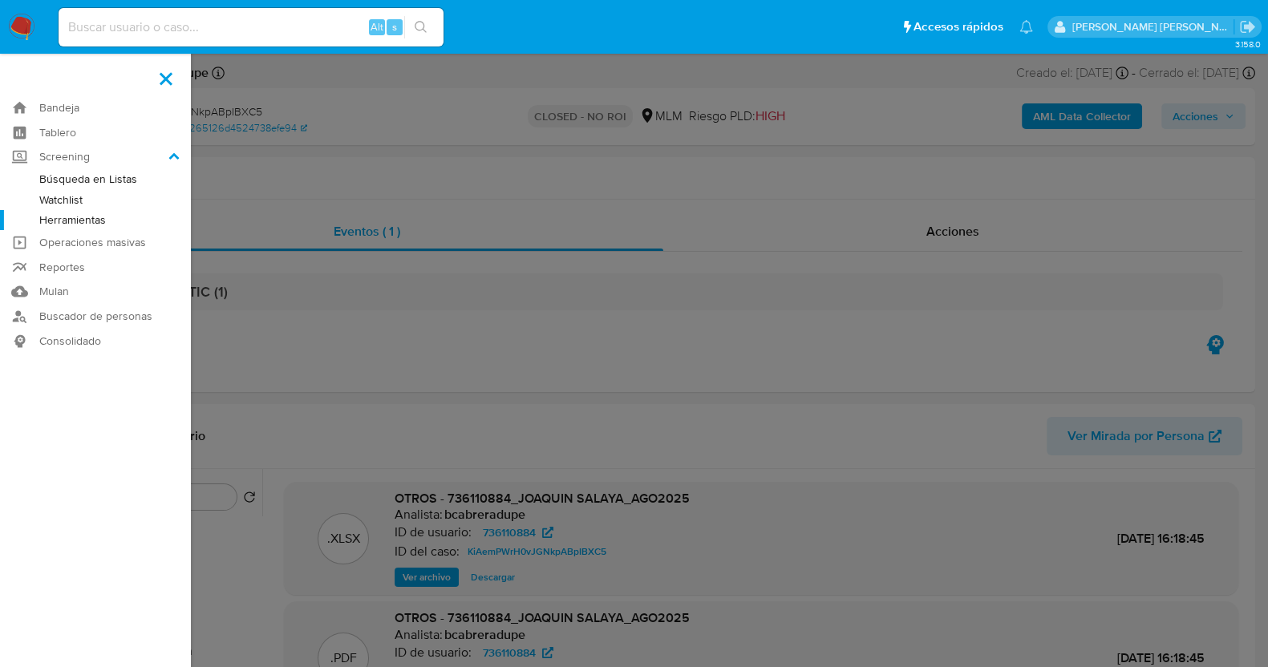
click at [96, 221] on link "Herramientas" at bounding box center [95, 220] width 191 height 20
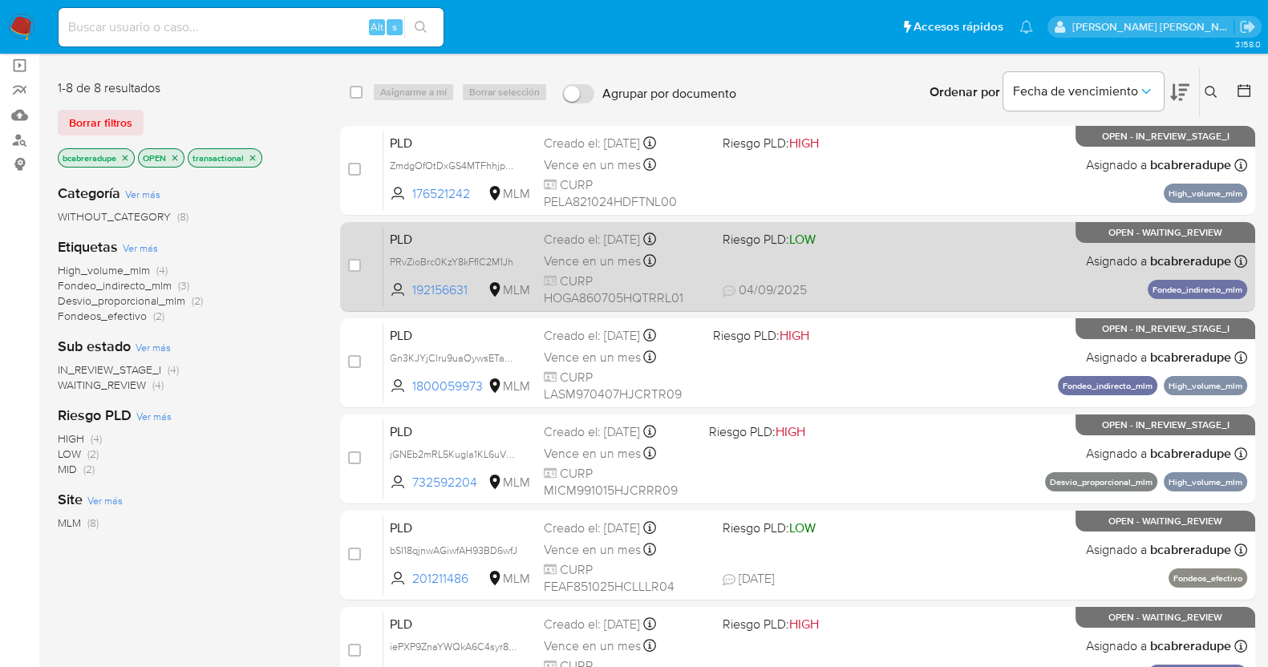
scroll to position [301, 0]
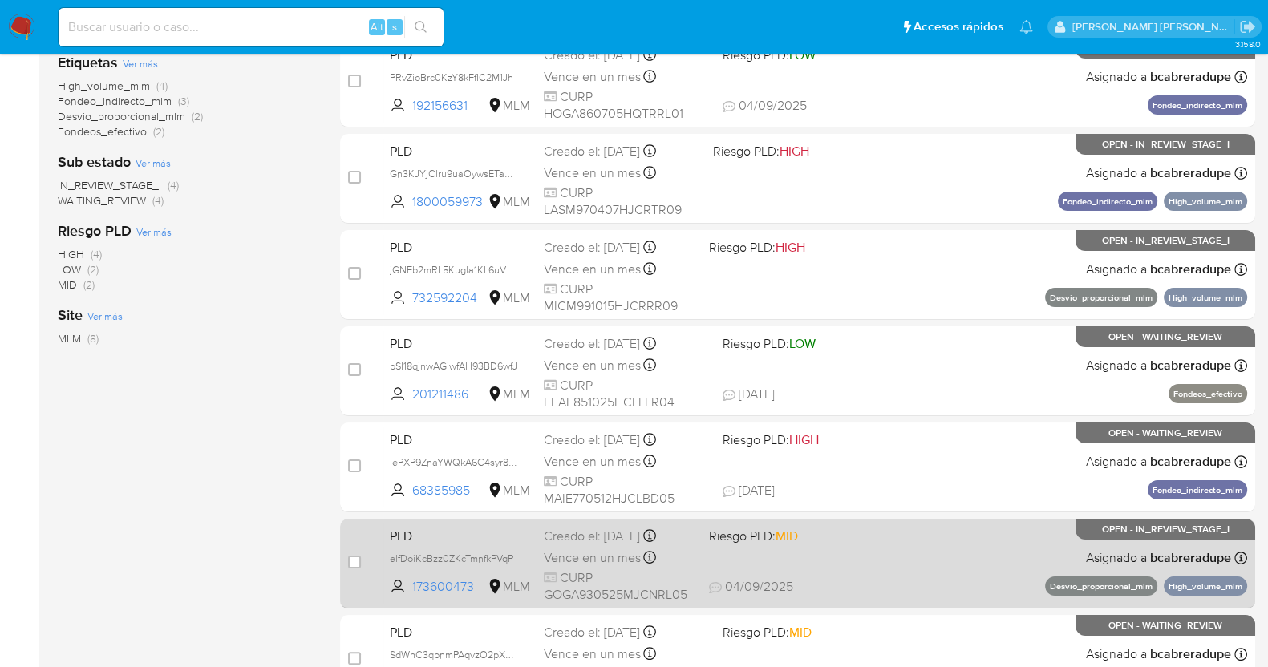
click at [617, 545] on div "PLD elfDoiKcBzz0ZKcTmnfkPVqP 173600473 MLM Riesgo PLD: MID Creado el: [DATE] Cr…" at bounding box center [815, 563] width 864 height 81
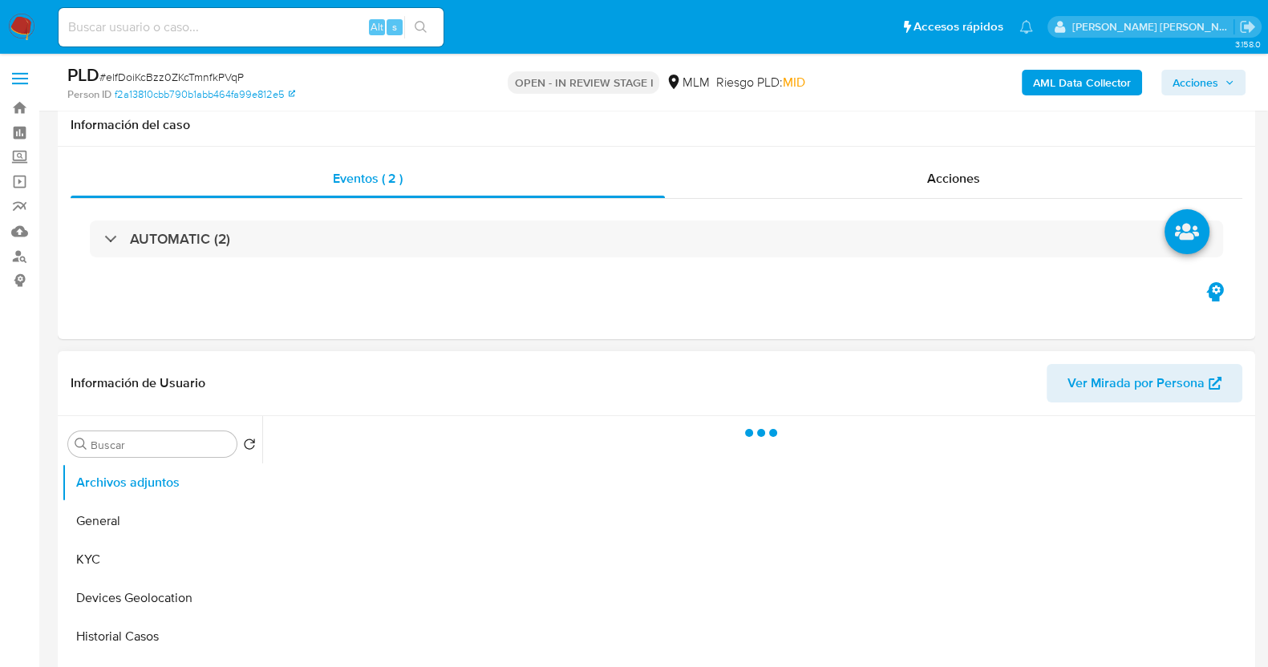
scroll to position [99, 0]
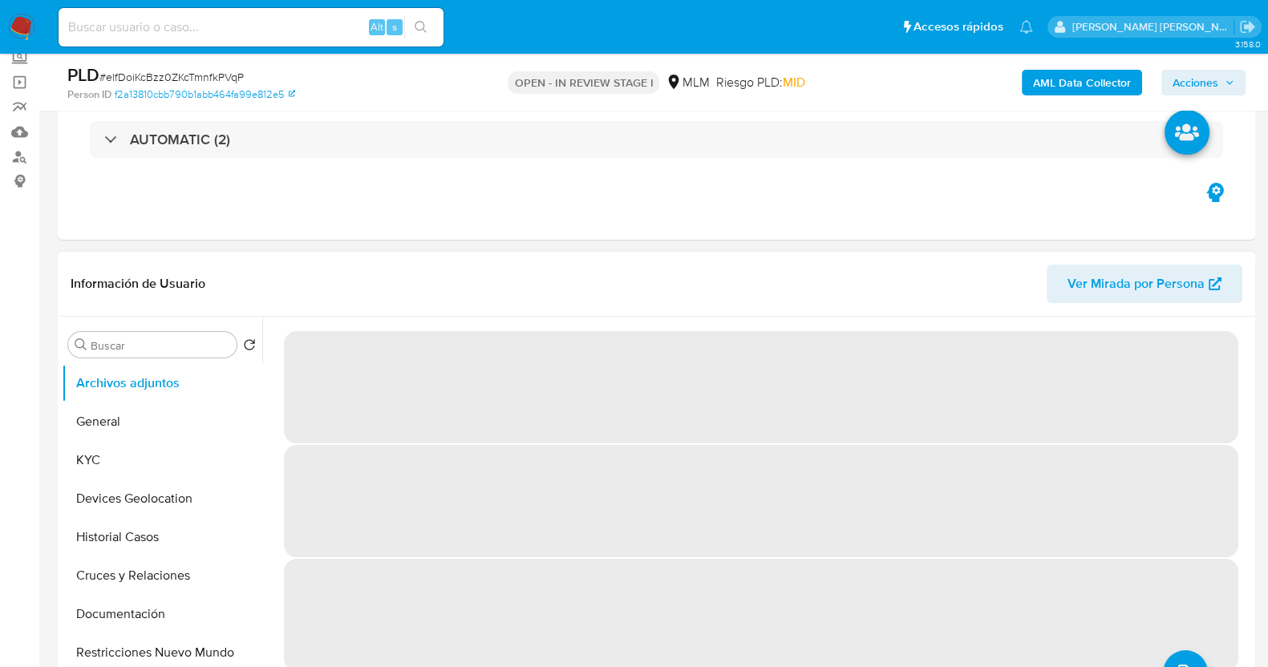
select select "10"
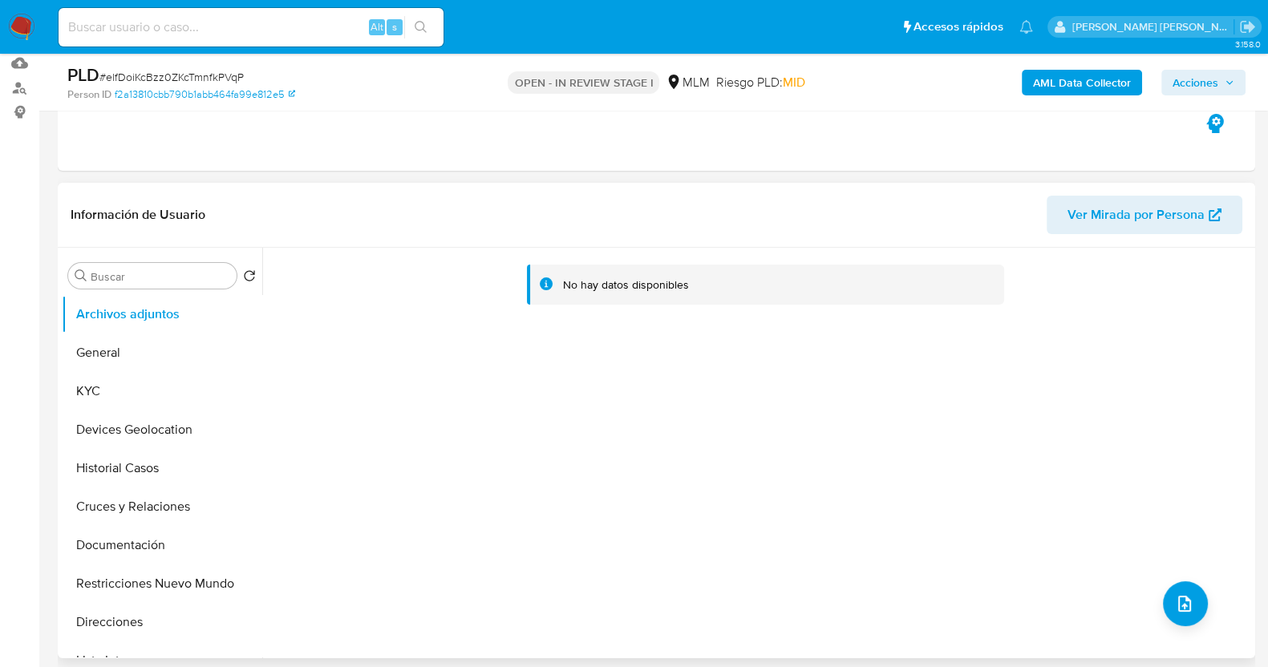
scroll to position [200, 0]
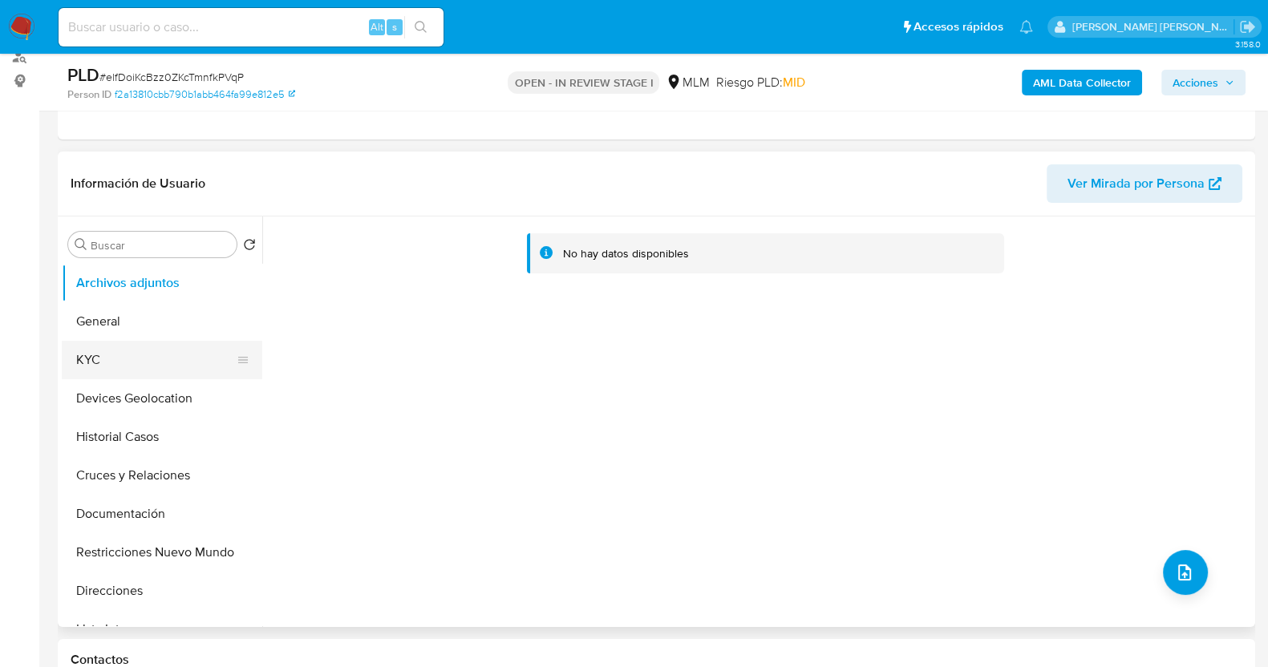
click at [85, 369] on button "KYC" at bounding box center [156, 360] width 188 height 39
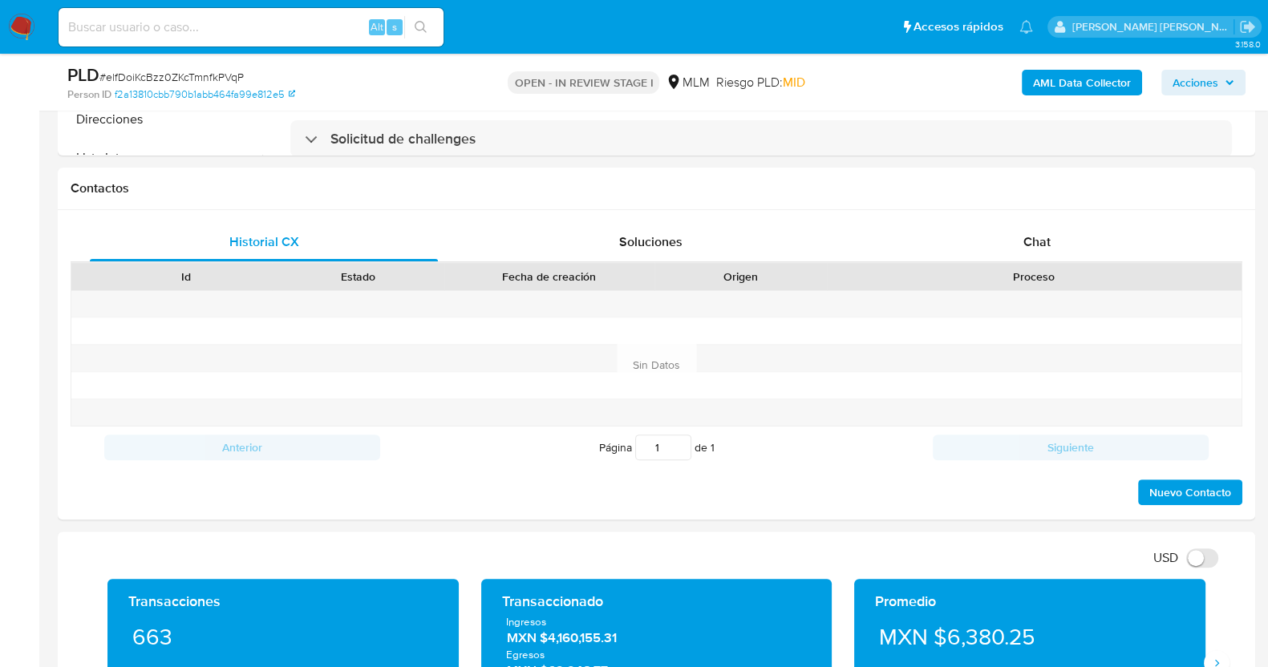
scroll to position [501, 0]
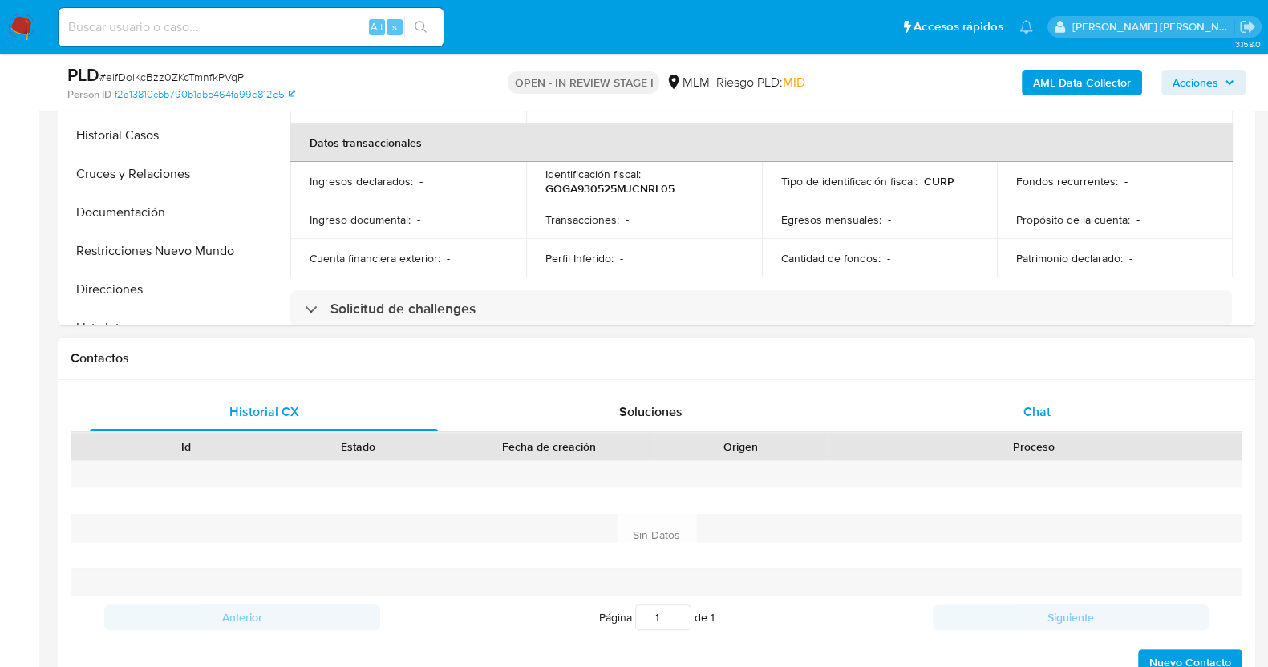
drag, startPoint x: 1016, startPoint y: 418, endPoint x: 1048, endPoint y: 412, distance: 32.6
click at [1019, 418] on div "Chat" at bounding box center [1037, 412] width 348 height 39
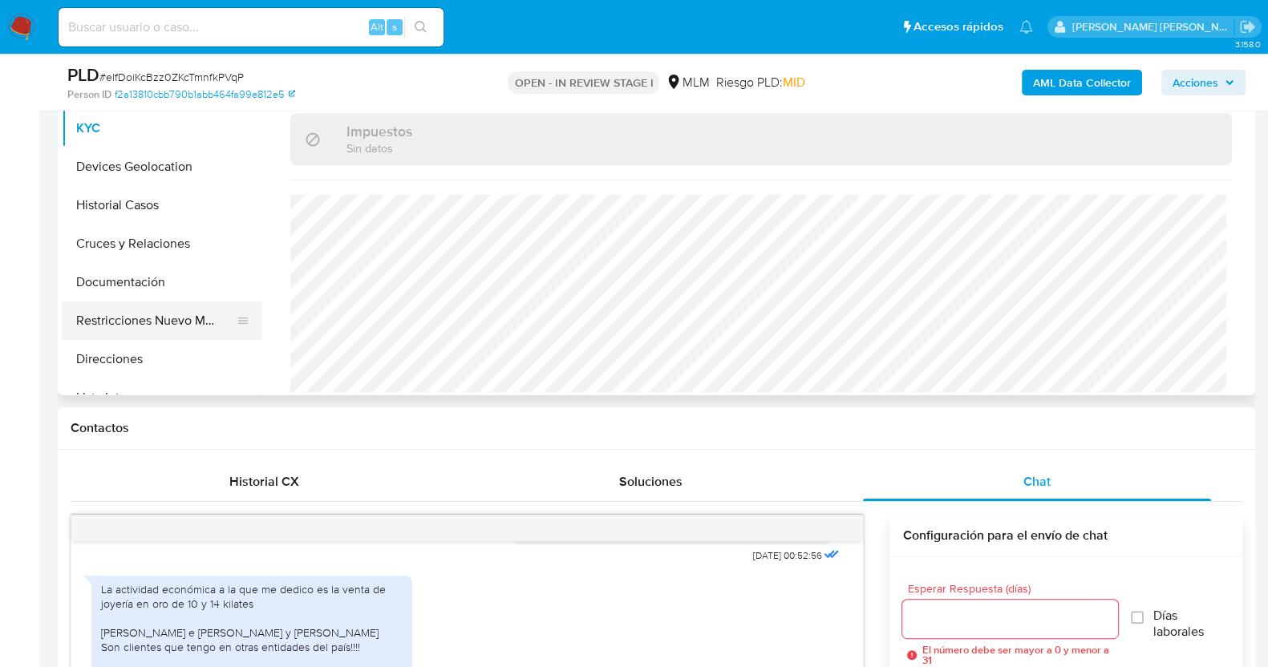
scroll to position [400, 0]
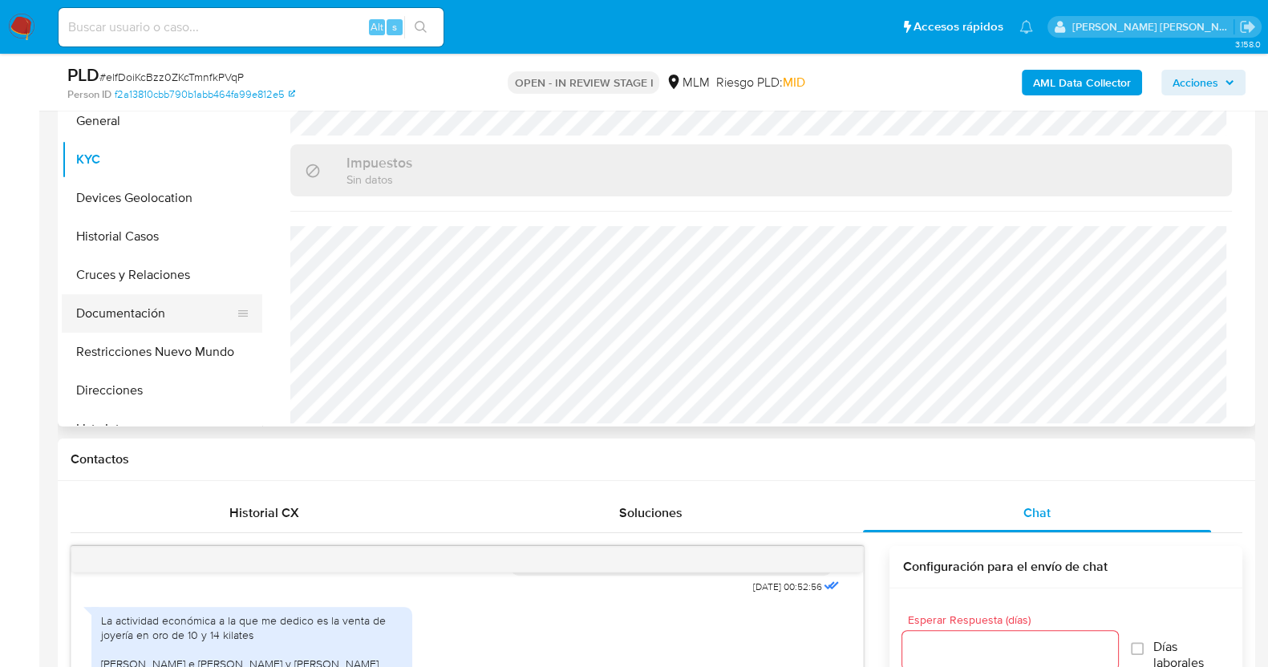
drag, startPoint x: 140, startPoint y: 312, endPoint x: 205, endPoint y: 303, distance: 64.8
click at [140, 312] on button "Documentación" at bounding box center [156, 313] width 188 height 39
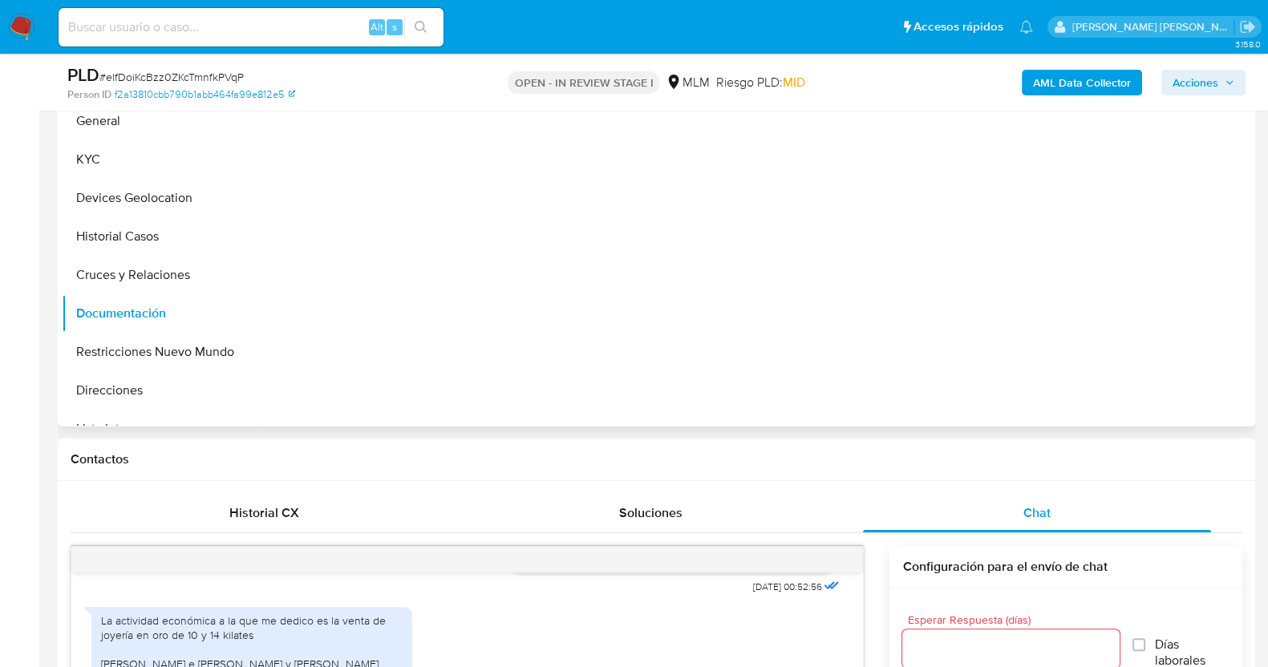
scroll to position [0, 0]
drag, startPoint x: 355, startPoint y: 155, endPoint x: 377, endPoint y: 181, distance: 34.1
click at [356, 156] on button "Identificación" at bounding box center [381, 176] width 220 height 41
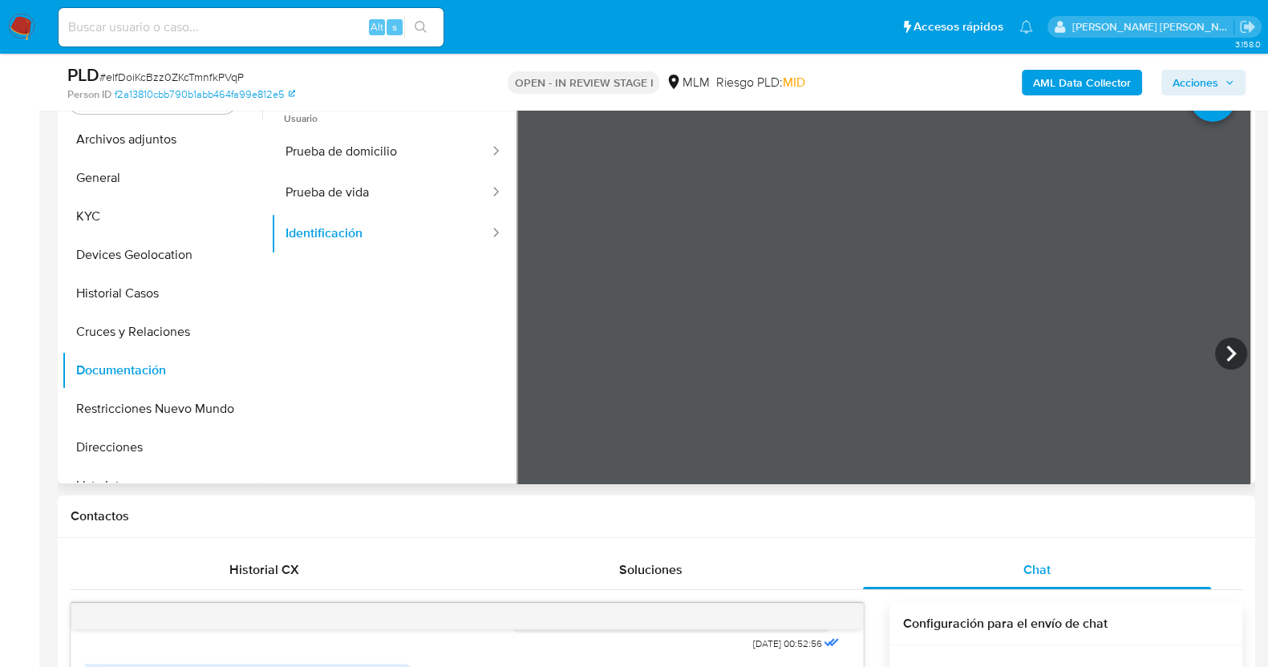
scroll to position [301, 0]
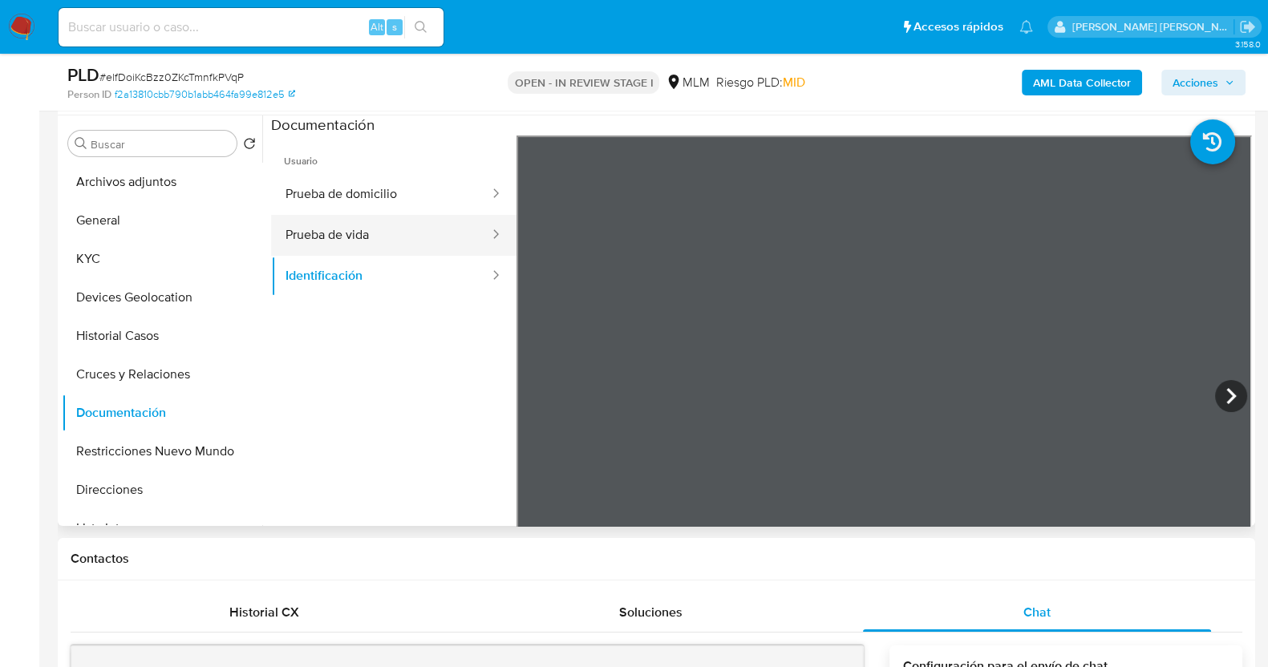
click at [393, 227] on button "Prueba de vida" at bounding box center [381, 235] width 220 height 41
